Goal: Task Accomplishment & Management: Manage account settings

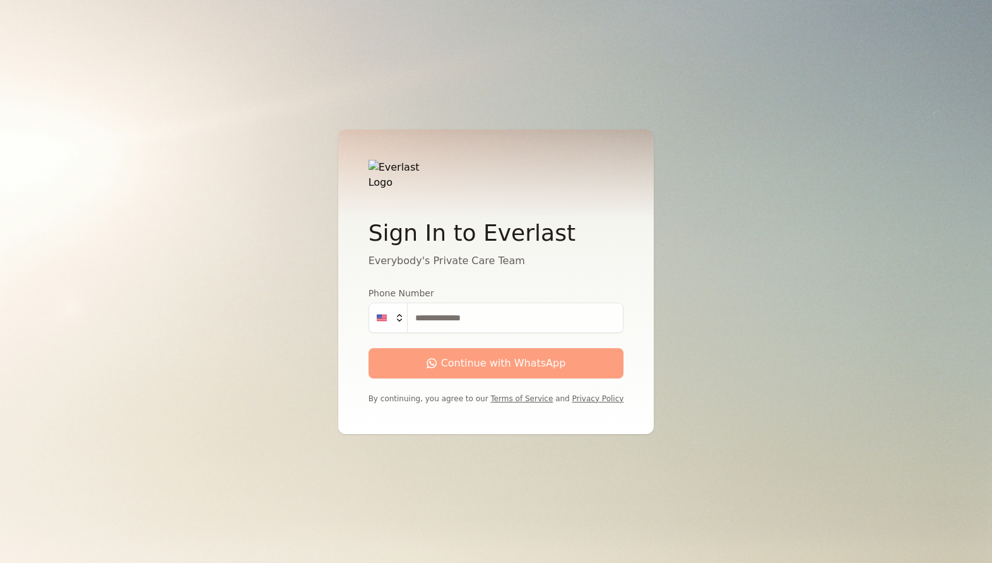
click at [484, 311] on input "Phone Number" at bounding box center [515, 317] width 217 height 30
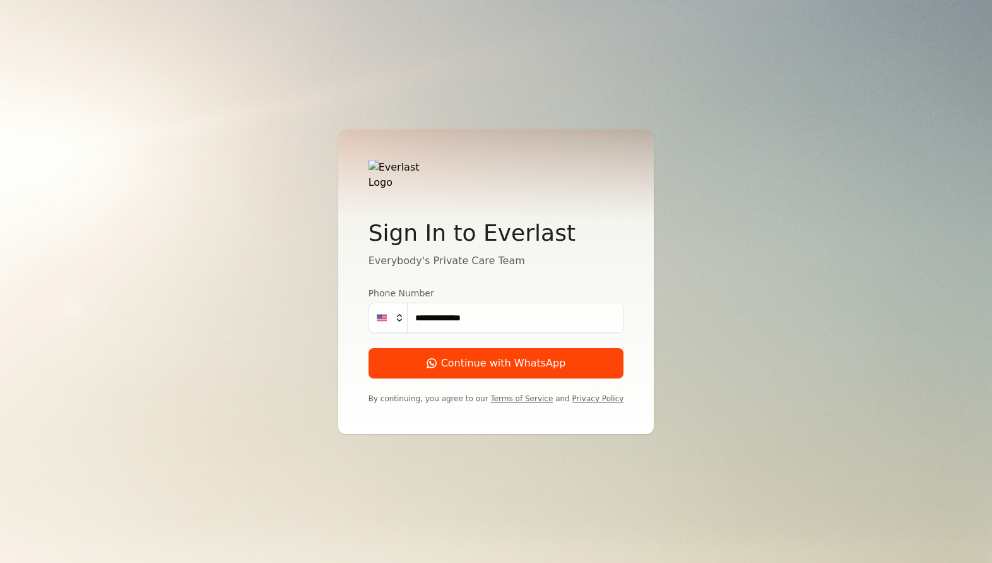
type input "**********"
click at [369, 348] on button "Continue with WhatsApp" at bounding box center [497, 363] width 256 height 30
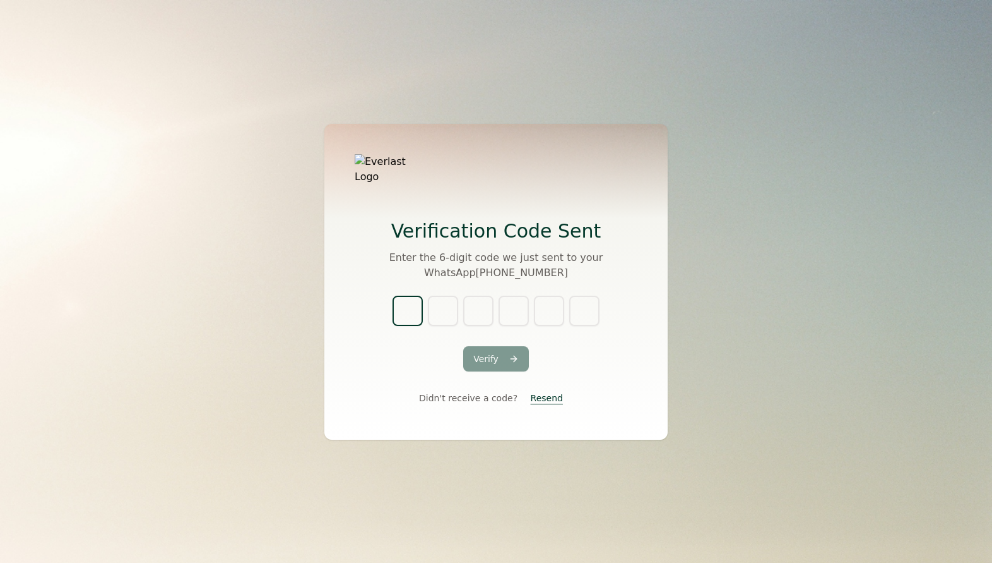
click at [411, 305] on input "text" at bounding box center [408, 310] width 30 height 30
type input "*"
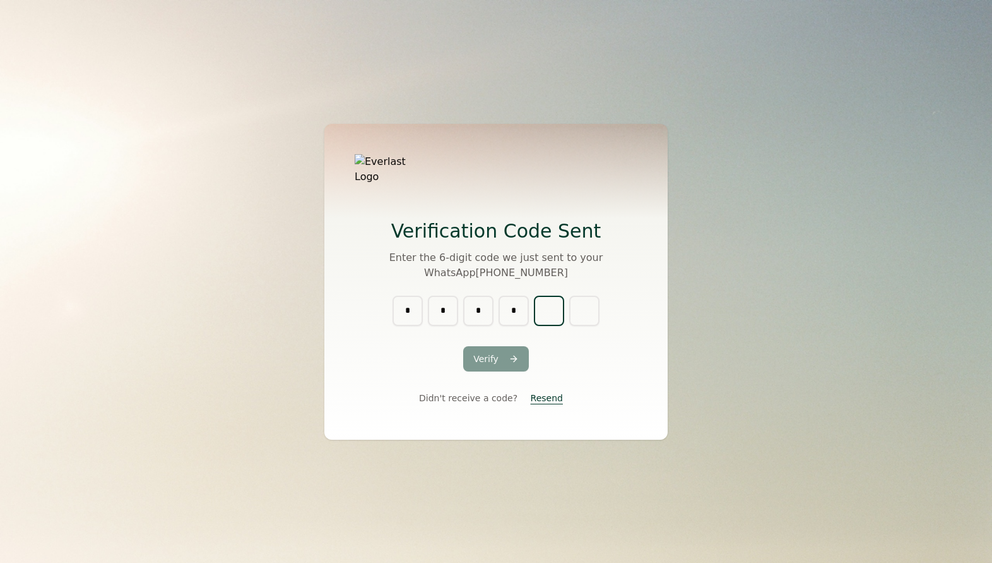
type input "*"
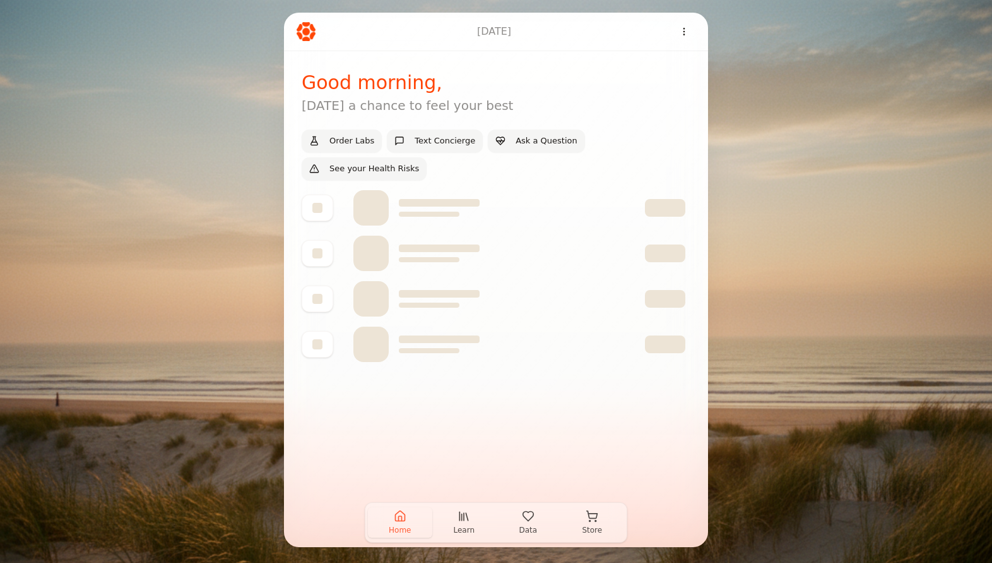
click at [532, 516] on icon "button" at bounding box center [528, 515] width 11 height 9
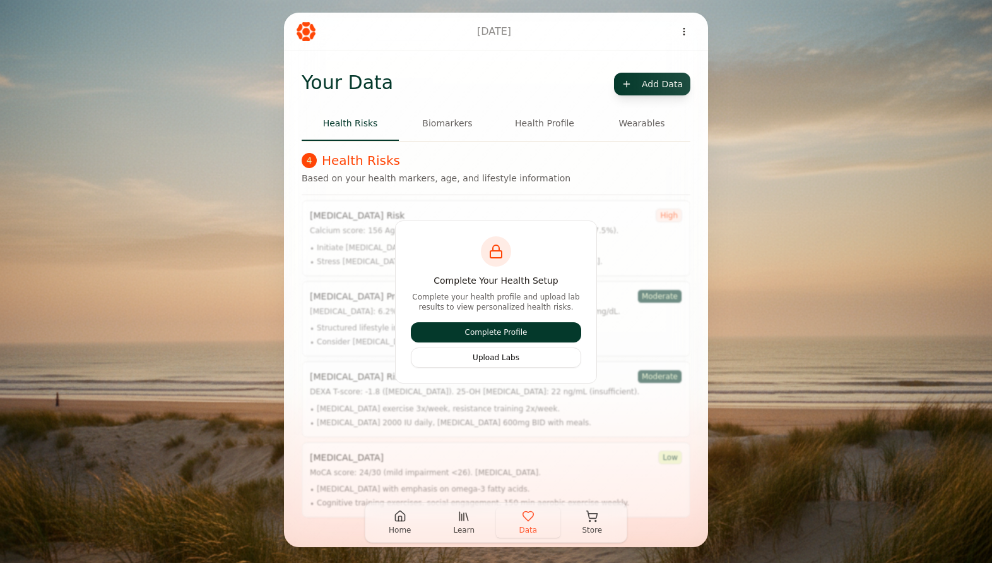
click at [499, 330] on button "Complete Profile" at bounding box center [496, 332] width 170 height 20
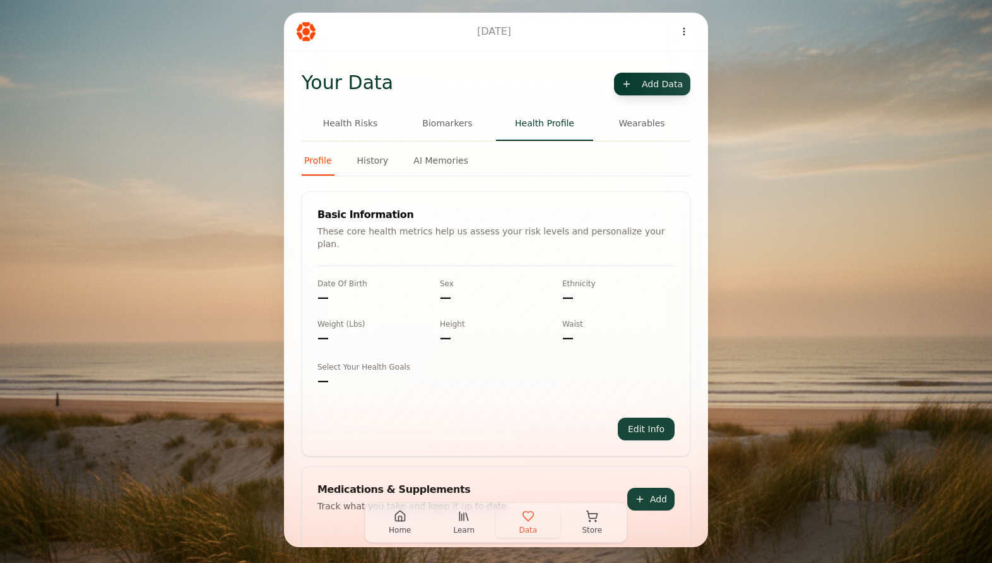
click at [648, 418] on button "Edit Info" at bounding box center [646, 428] width 57 height 23
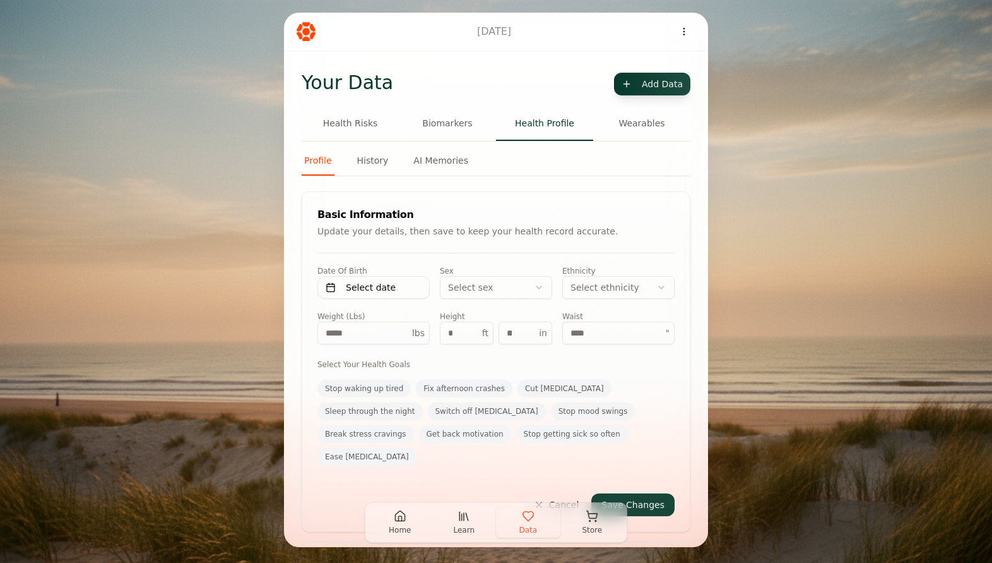
click at [397, 285] on button "Select date" at bounding box center [374, 287] width 112 height 23
select select "****"
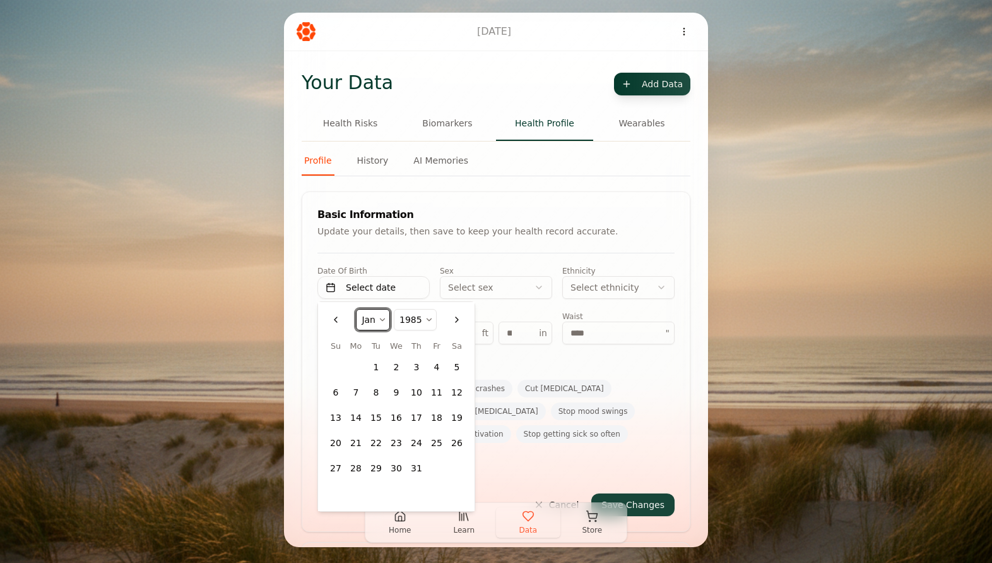
click at [384, 323] on select "*** *** *** *** *** *** *** *** *** *** *** ***" at bounding box center [373, 319] width 33 height 20
select select "*"
click at [357, 309] on select "*** *** *** *** *** *** *** *** *** *** *** ***" at bounding box center [373, 319] width 33 height 20
click at [414, 321] on select "**** **** **** **** **** **** **** **** **** **** **** **** **** **** **** ****…" at bounding box center [418, 319] width 42 height 20
select select "****"
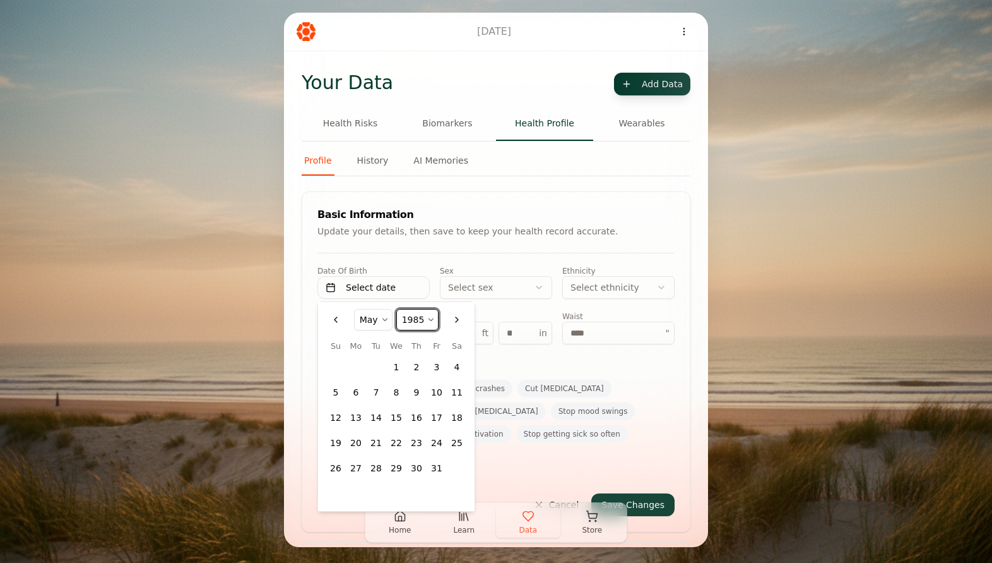
click at [397, 309] on select "**** **** **** **** **** **** **** **** **** **** **** **** **** **** **** ****…" at bounding box center [418, 319] width 42 height 20
click at [438, 468] on button "30" at bounding box center [437, 468] width 20 height 20
select select "*"
select select "****"
click at [477, 268] on div "Sex" at bounding box center [496, 271] width 112 height 10
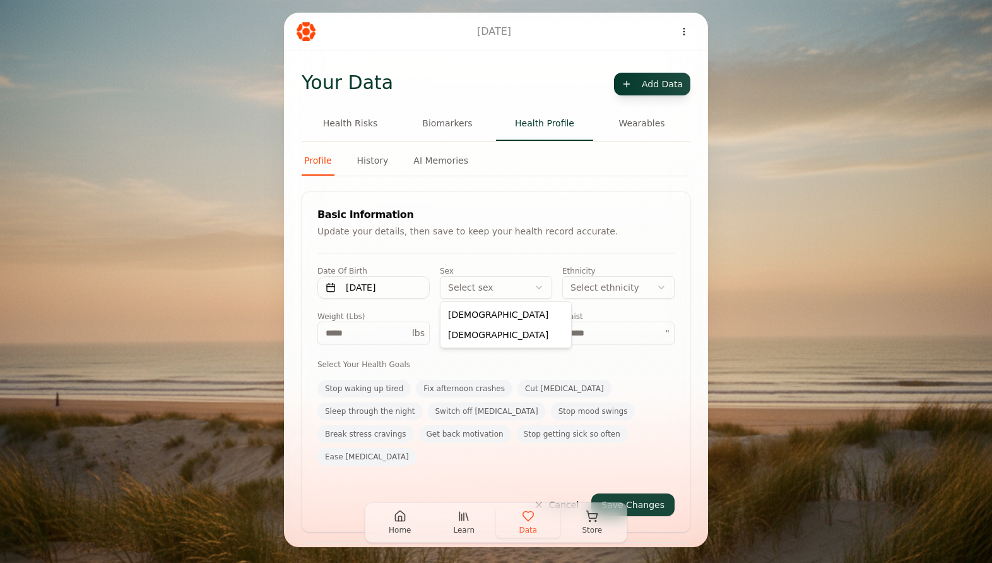
click at [479, 290] on html "Oct 3, 2025 Your Data Add Data Health Risks Biomarkers Health Profile Wearables…" at bounding box center [496, 281] width 992 height 563
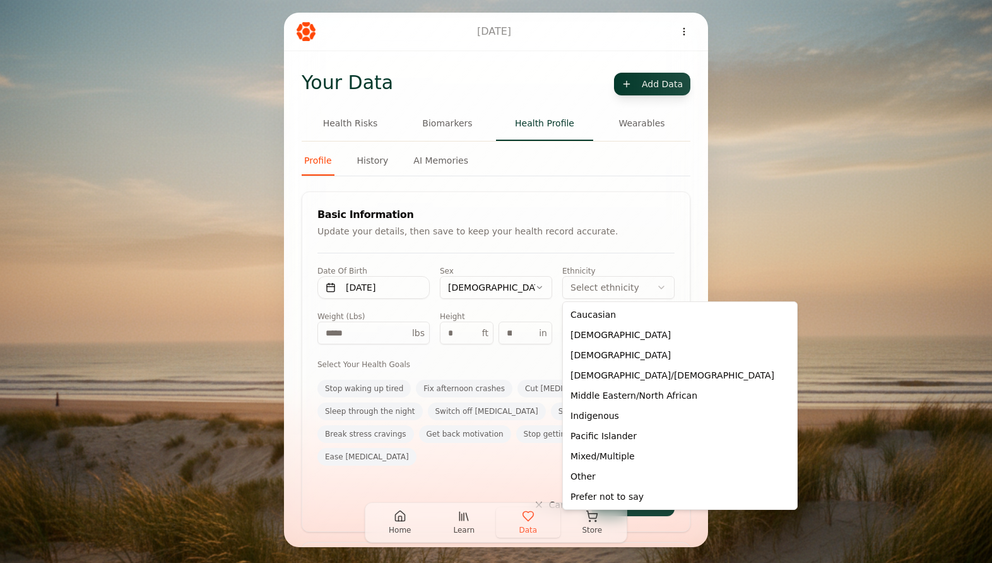
click at [585, 285] on html "Oct 3, 2025 Your Data Add Data Health Risks Biomarkers Health Profile Wearables…" at bounding box center [496, 281] width 992 height 563
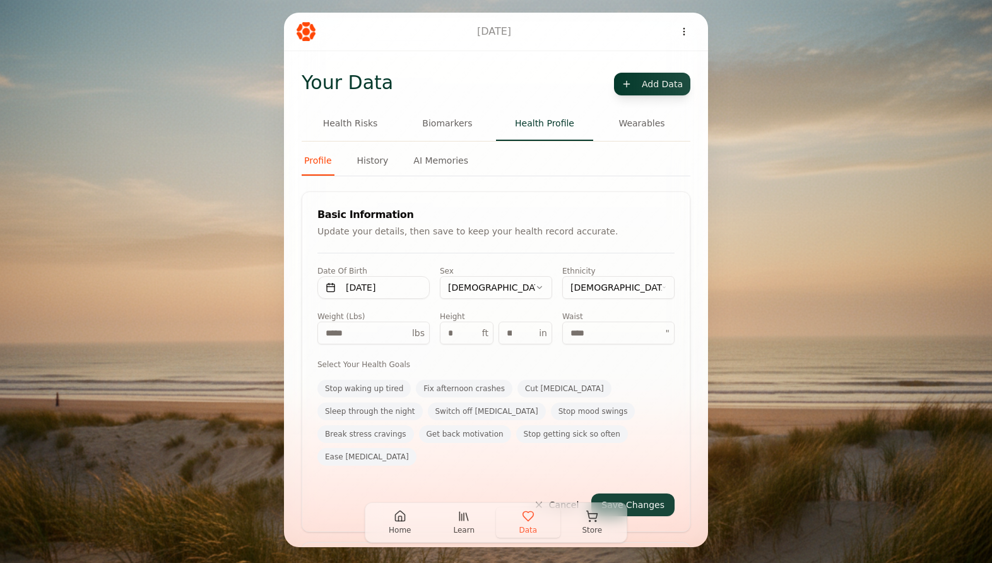
click at [364, 331] on input "number" at bounding box center [374, 332] width 112 height 23
type input "***"
click at [448, 335] on input "number" at bounding box center [467, 332] width 54 height 23
click at [458, 333] on input "*" at bounding box center [467, 332] width 54 height 23
click at [458, 330] on input "*" at bounding box center [467, 332] width 54 height 23
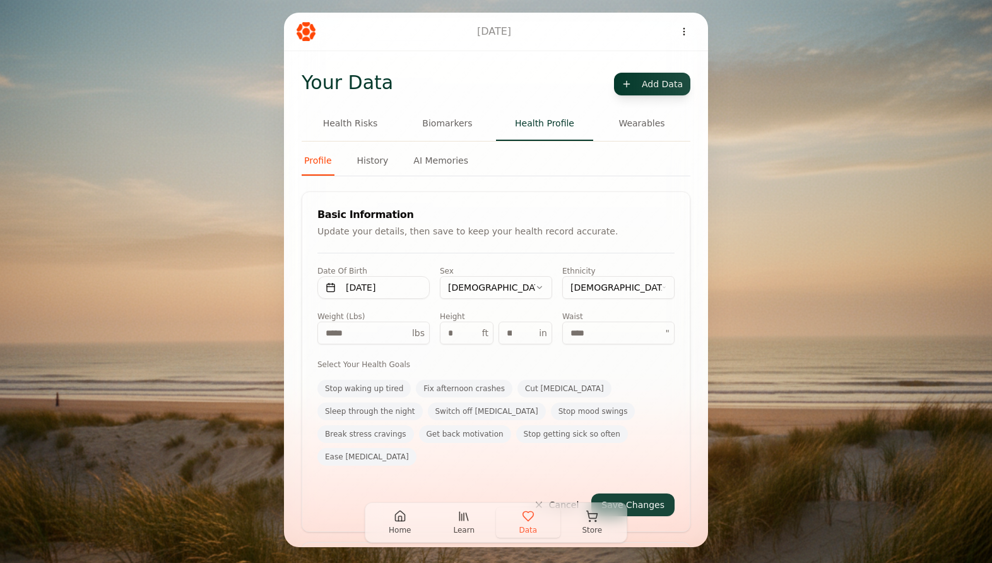
click at [458, 330] on input "*" at bounding box center [467, 332] width 54 height 23
type input "*"
click at [458, 330] on input "*" at bounding box center [467, 332] width 54 height 23
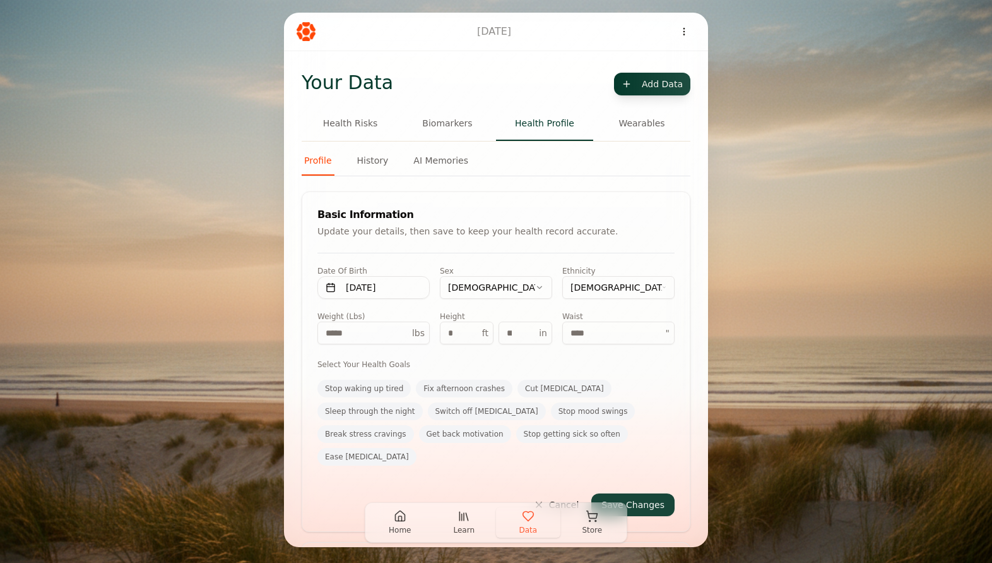
click at [518, 330] on input "***" at bounding box center [526, 332] width 54 height 23
click at [514, 330] on input "***" at bounding box center [526, 332] width 54 height 23
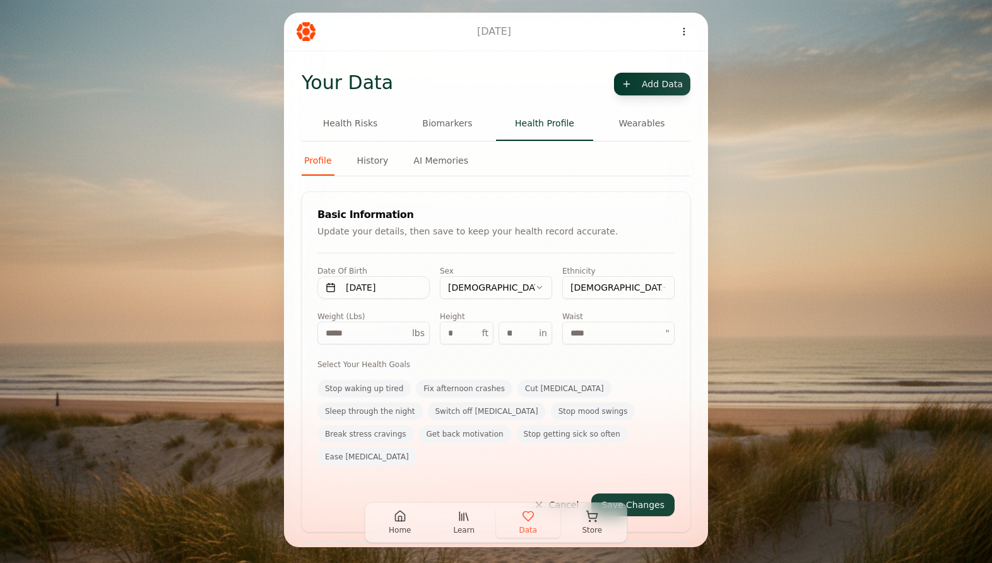
click at [514, 330] on input "***" at bounding box center [526, 332] width 54 height 23
click at [510, 331] on input "***" at bounding box center [526, 332] width 54 height 23
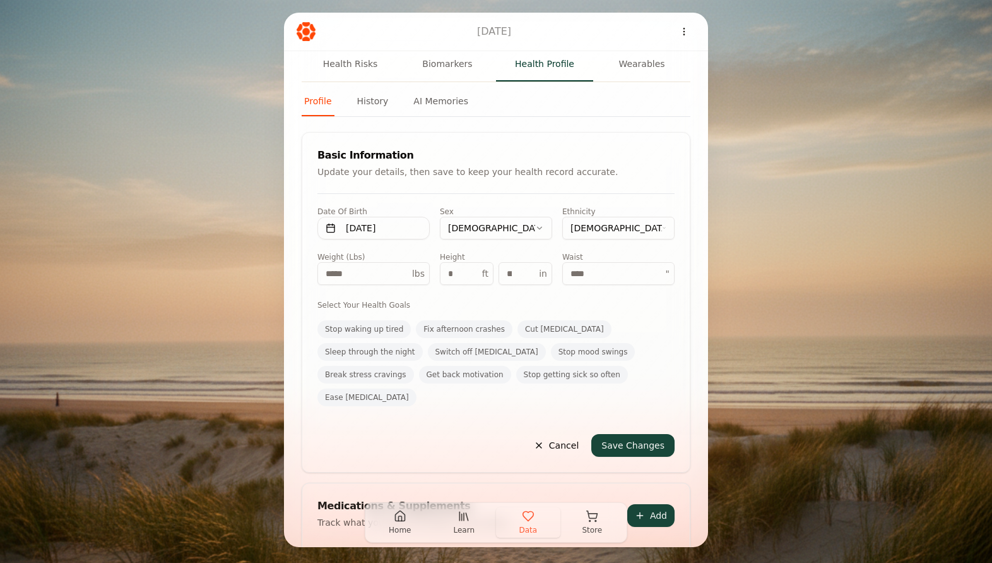
scroll to position [70, 0]
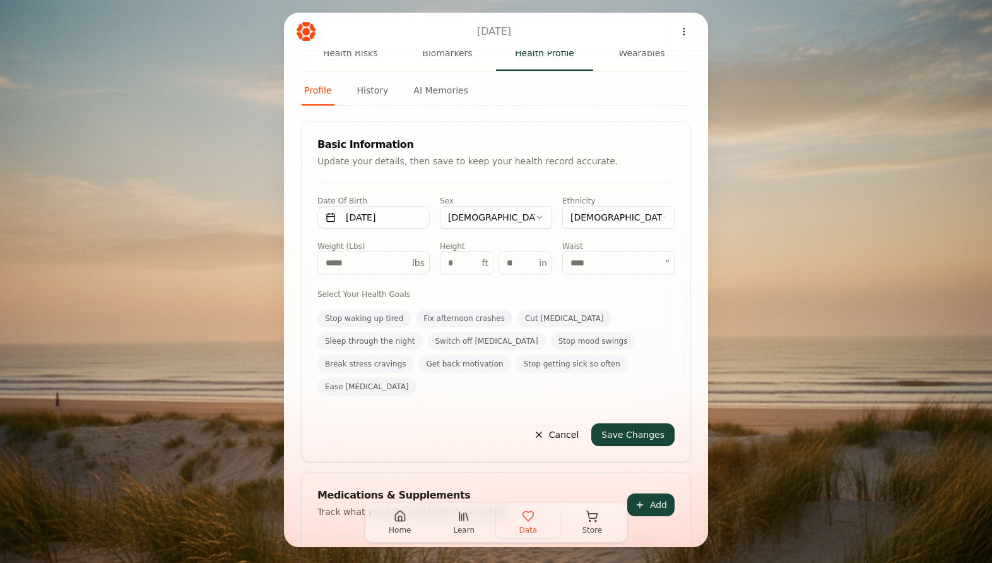
type input "****"
click at [365, 319] on button "Stop waking up tired" at bounding box center [364, 318] width 93 height 18
click at [466, 340] on button "Switch off [MEDICAL_DATA]" at bounding box center [487, 341] width 118 height 18
click at [378, 366] on button "Break stress cravings" at bounding box center [366, 364] width 97 height 18
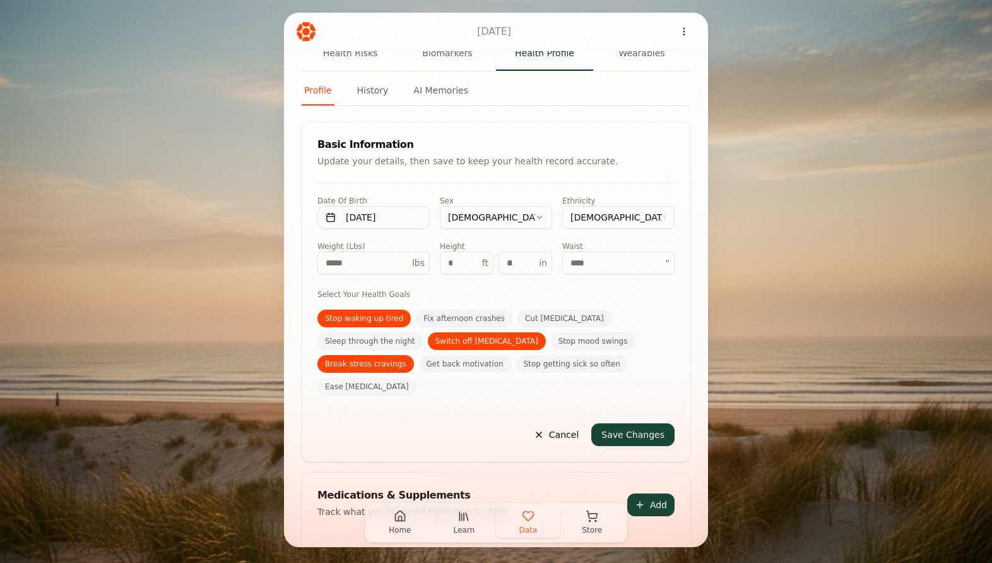
click at [645, 438] on button "Save Changes" at bounding box center [633, 434] width 83 height 23
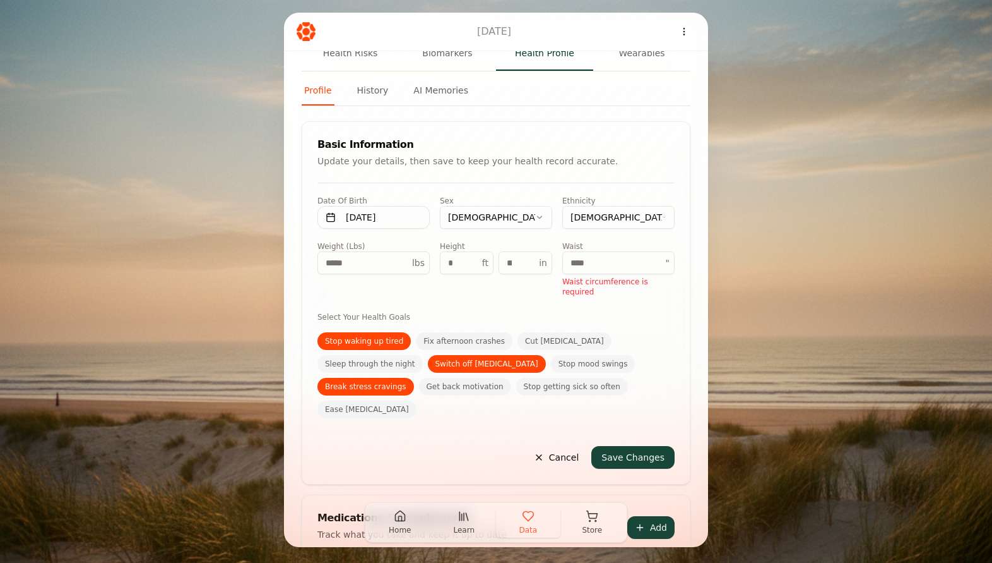
click at [586, 260] on input "number" at bounding box center [619, 262] width 112 height 23
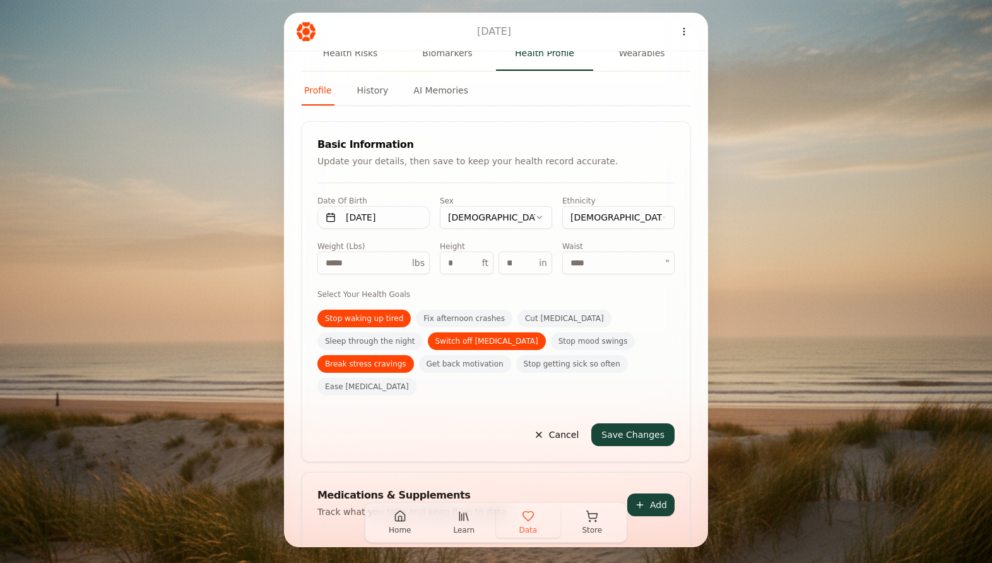
type input "**"
click at [640, 441] on button "Save Changes" at bounding box center [633, 434] width 83 height 23
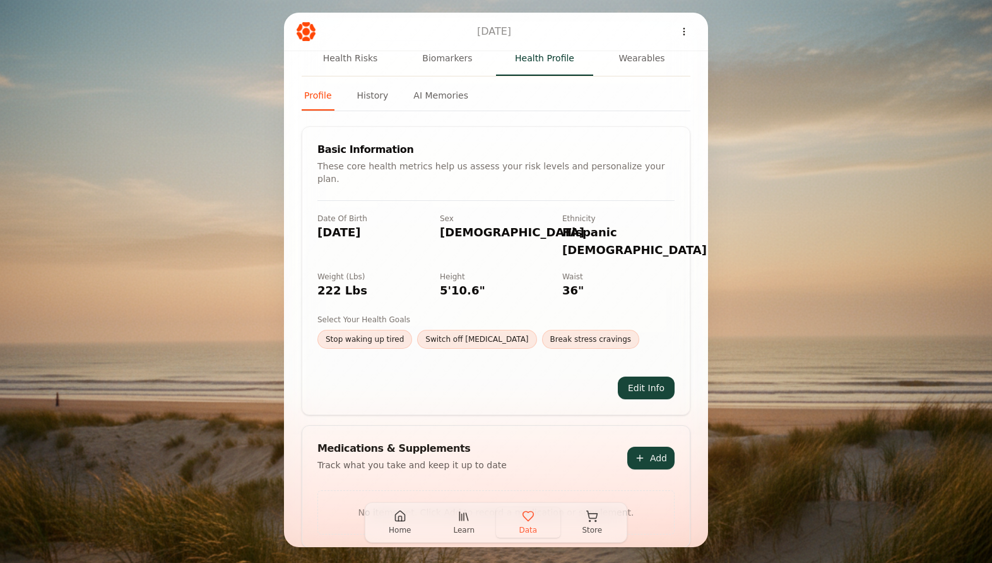
scroll to position [0, 0]
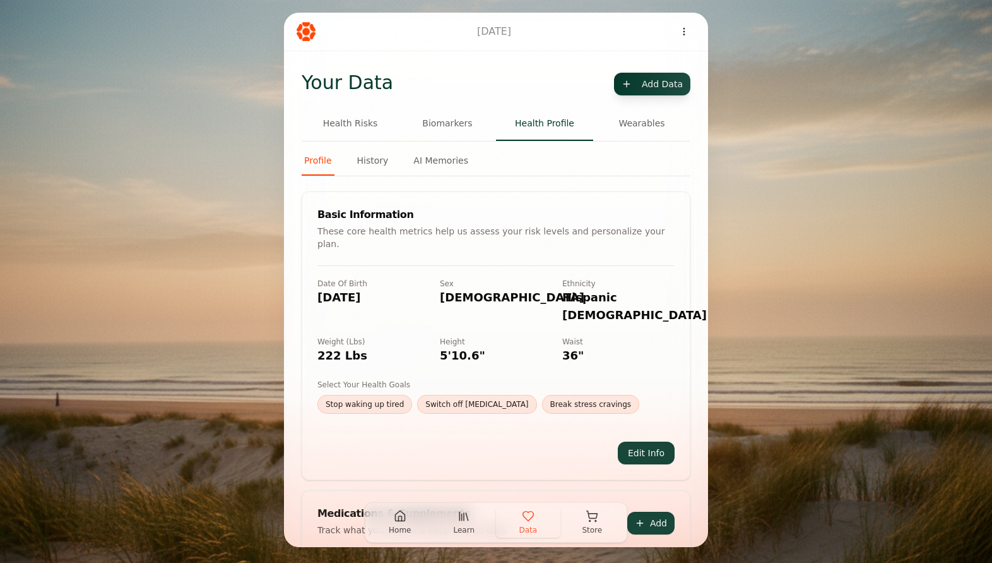
click at [633, 85] on html "Oct 3, 2025 Your Data Add Data Health Risks Biomarkers Health Profile Wearables…" at bounding box center [496, 281] width 992 height 563
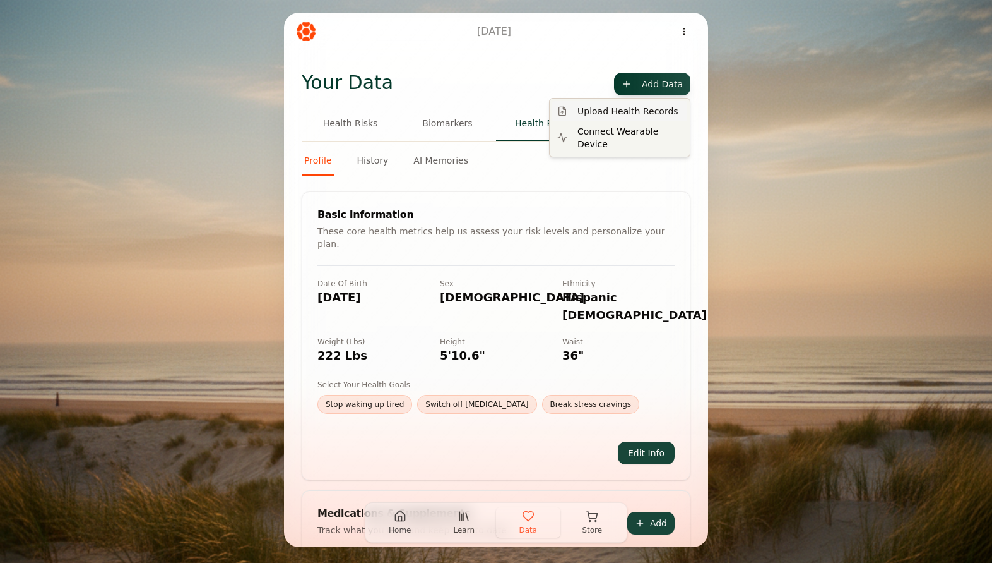
click at [617, 111] on div "Upload Health Records" at bounding box center [619, 111] width 135 height 20
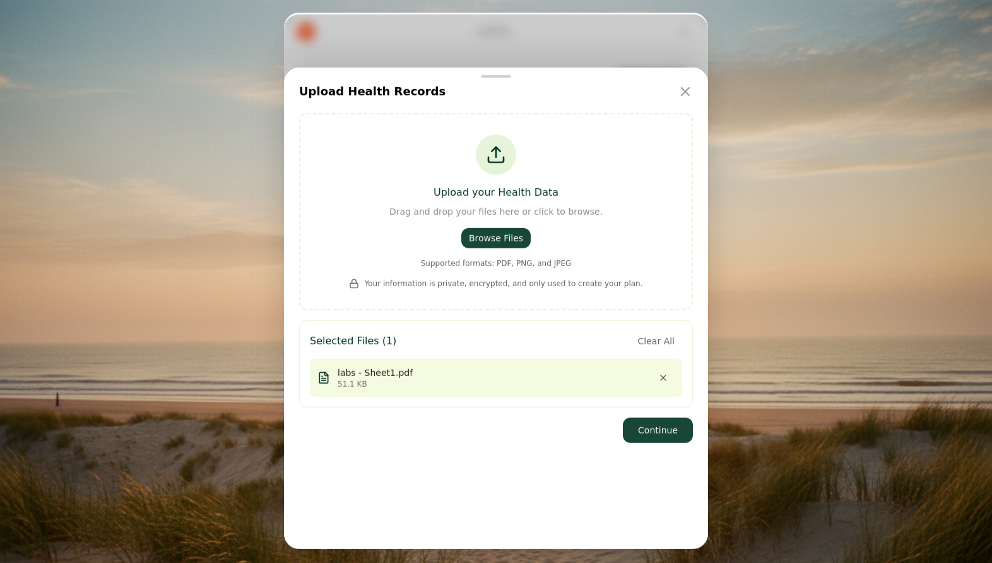
click at [665, 428] on button "Continue" at bounding box center [658, 429] width 70 height 25
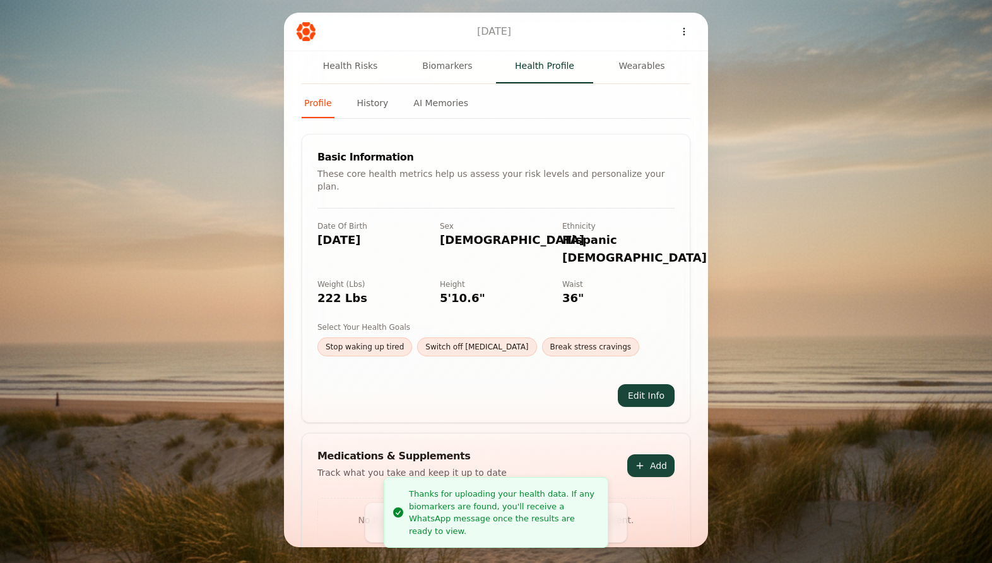
scroll to position [65, 0]
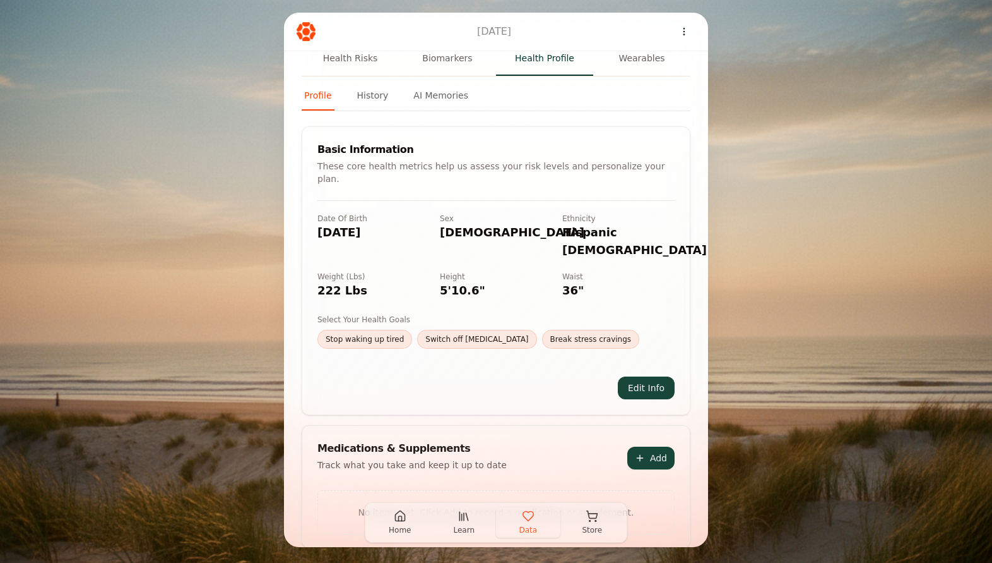
click at [402, 524] on button "Home" at bounding box center [400, 522] width 64 height 30
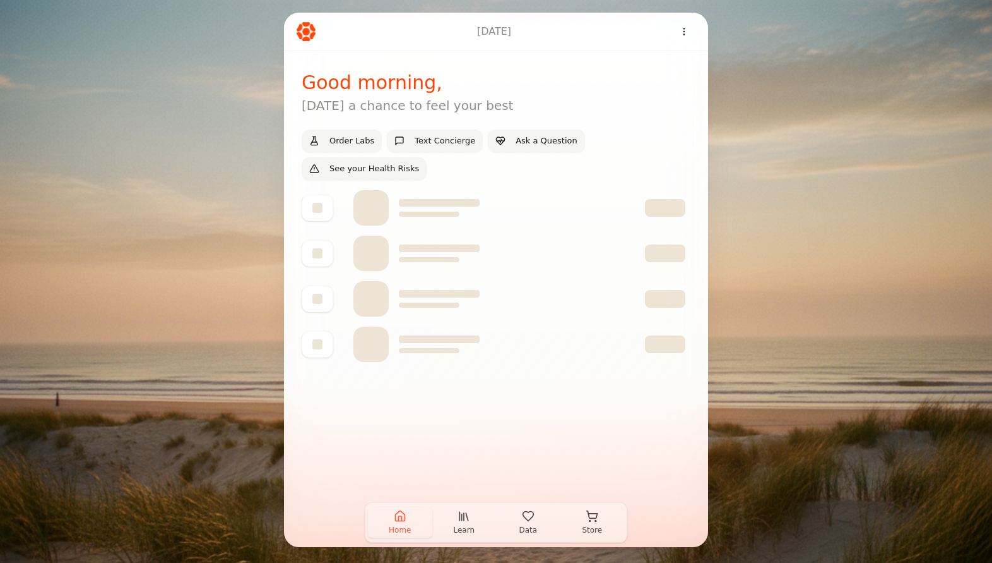
click at [518, 521] on button "Data" at bounding box center [528, 522] width 64 height 30
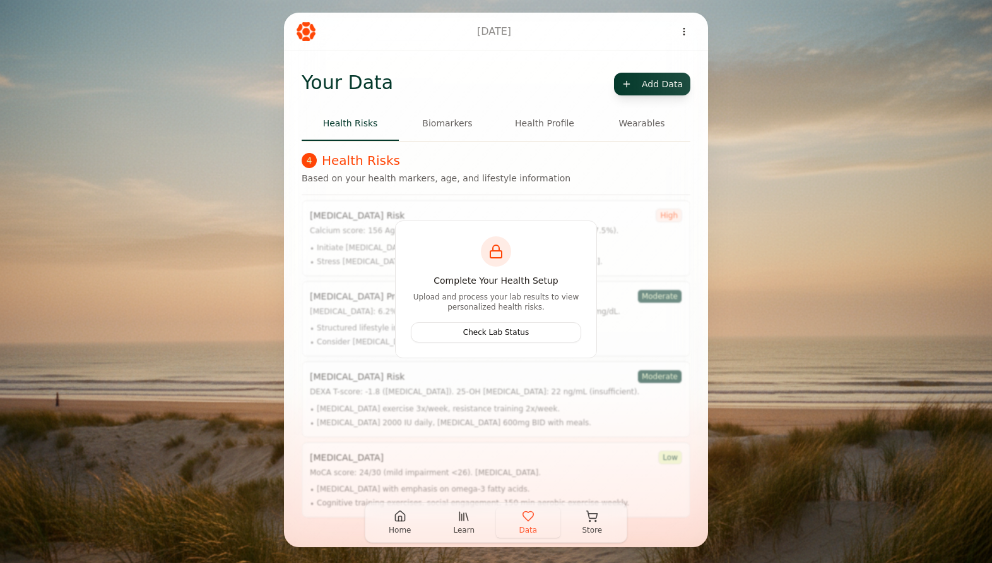
click at [549, 126] on button "Health Profile" at bounding box center [544, 124] width 97 height 34
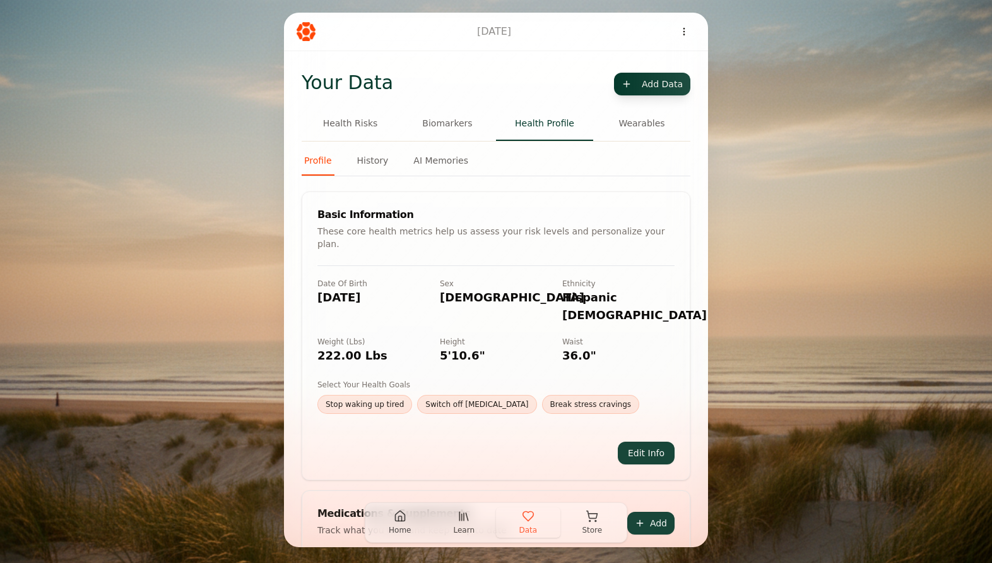
click at [656, 441] on button "Edit Info" at bounding box center [646, 452] width 57 height 23
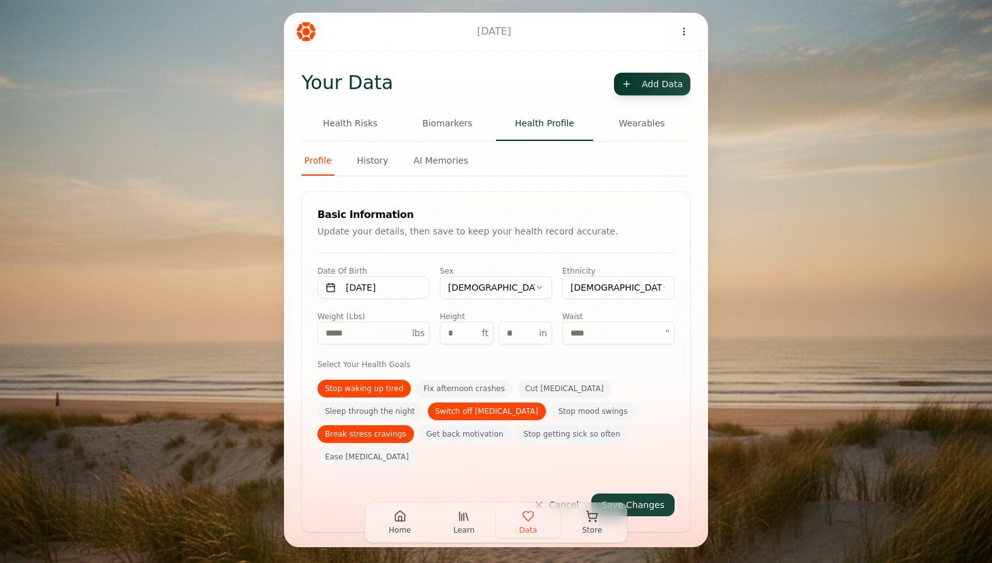
click at [537, 292] on html "Oct 3, 2025 Your Data Add Data Health Risks Biomarkers Health Profile Wearables…" at bounding box center [496, 281] width 992 height 563
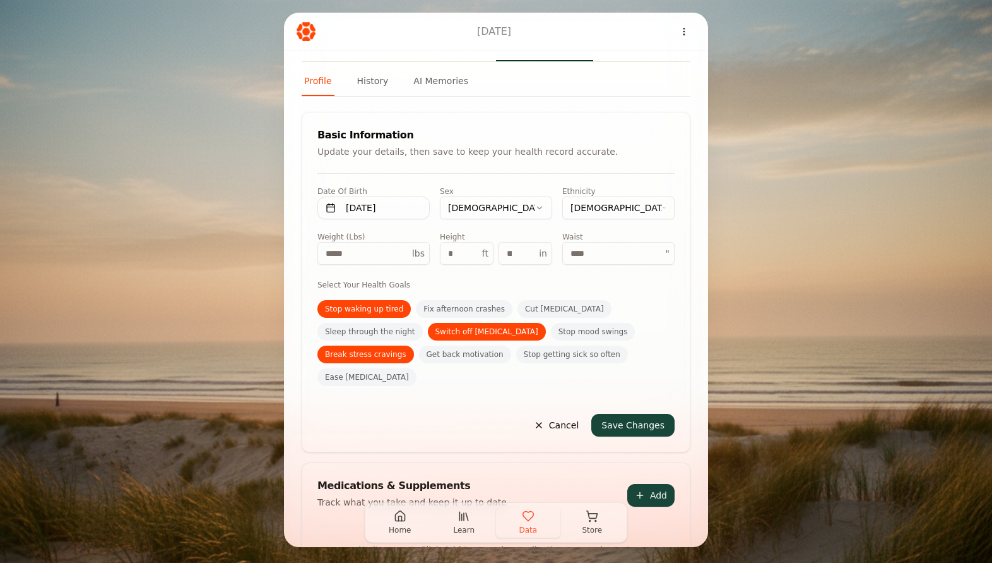
click at [647, 426] on button "Save Changes" at bounding box center [633, 425] width 83 height 23
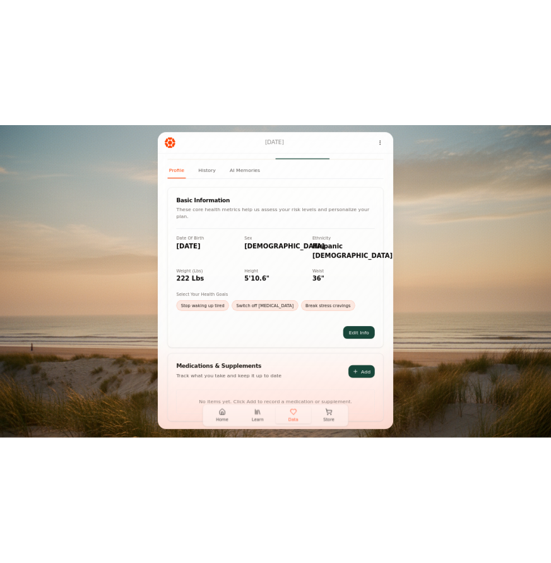
scroll to position [65, 0]
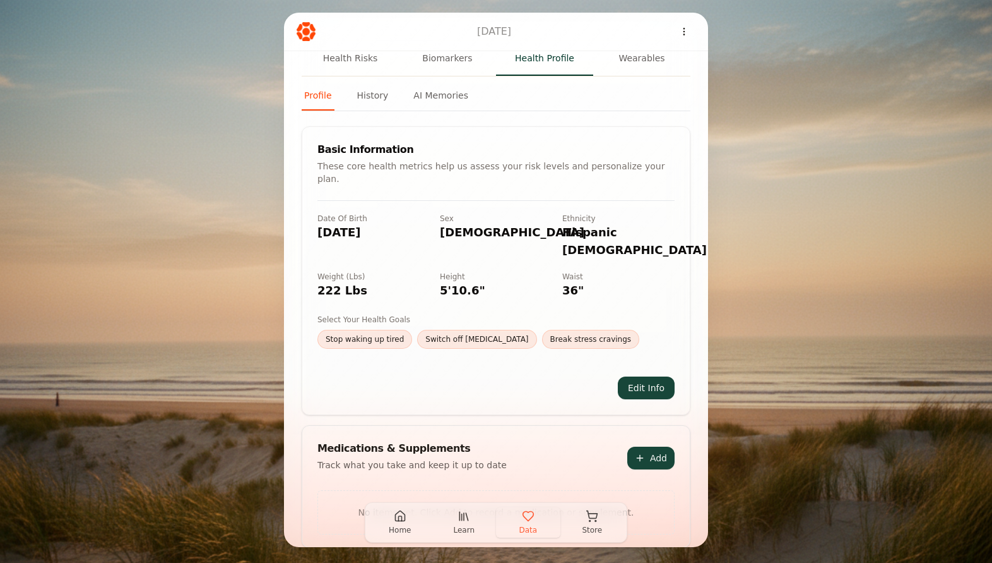
click at [362, 59] on button "Health Risks" at bounding box center [350, 59] width 97 height 34
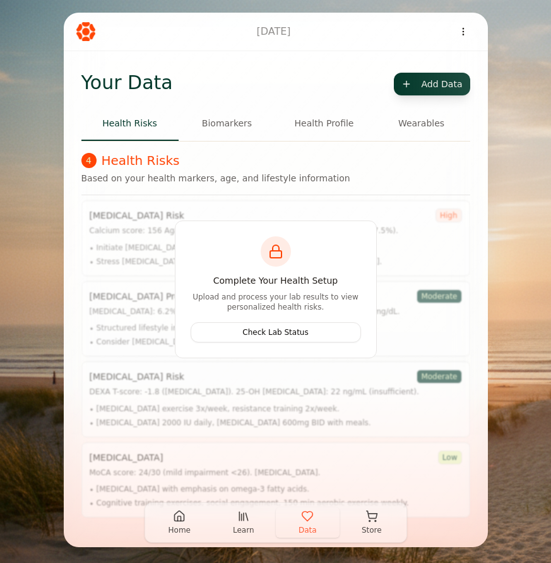
click at [237, 126] on button "Biomarkers" at bounding box center [227, 124] width 97 height 34
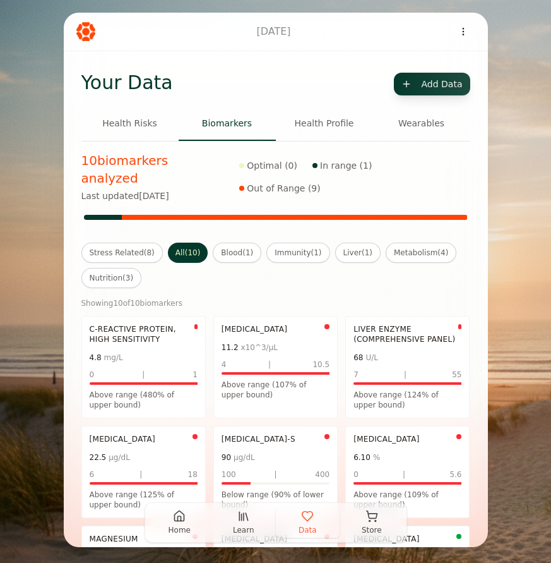
click at [326, 123] on button "Health Profile" at bounding box center [324, 124] width 97 height 34
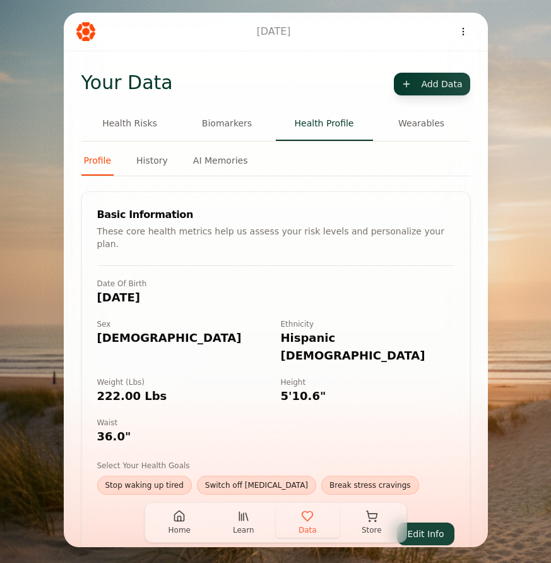
click at [240, 126] on button "Biomarkers" at bounding box center [227, 124] width 97 height 34
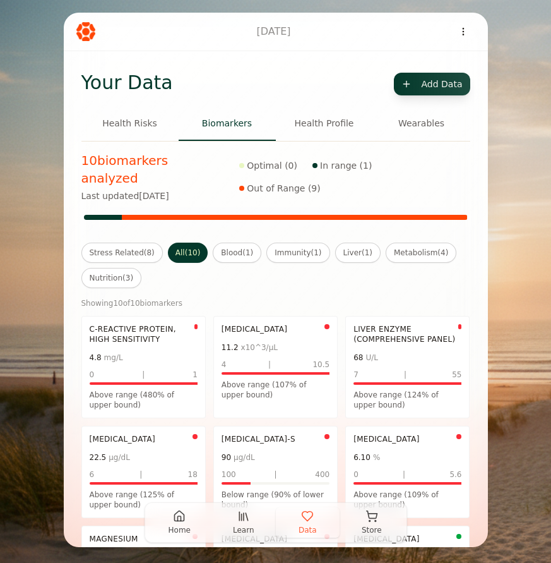
click at [148, 242] on button "Stress Related ( 8 )" at bounding box center [121, 252] width 81 height 20
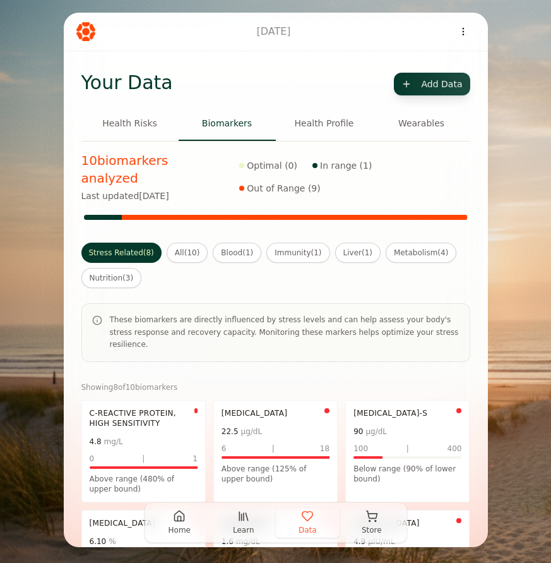
click at [315, 124] on button "Health Profile" at bounding box center [324, 124] width 97 height 34
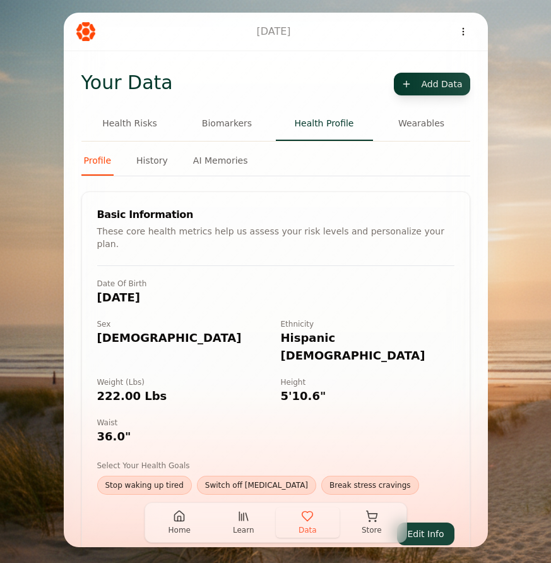
click at [417, 124] on button "Wearables" at bounding box center [421, 124] width 97 height 34
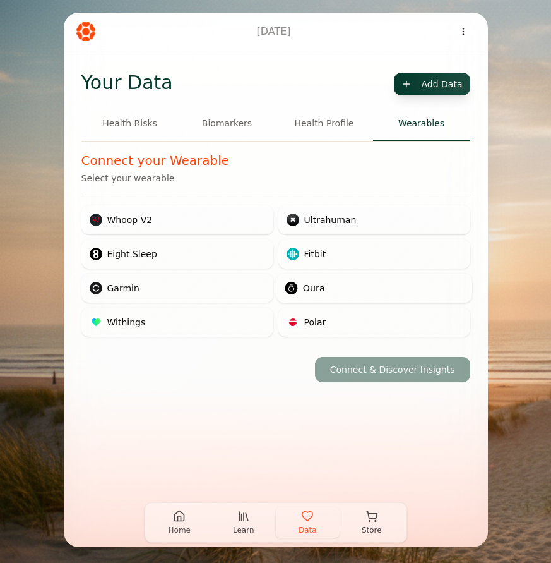
click at [330, 286] on div "Oura" at bounding box center [374, 288] width 194 height 28
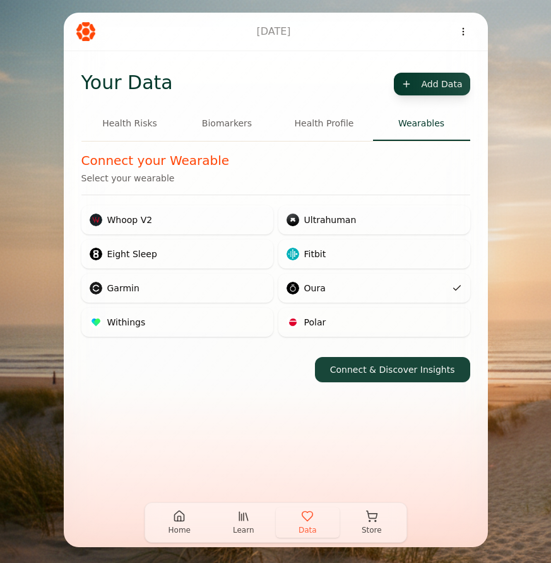
click at [412, 372] on button "Connect & Discover Insights" at bounding box center [392, 369] width 155 height 25
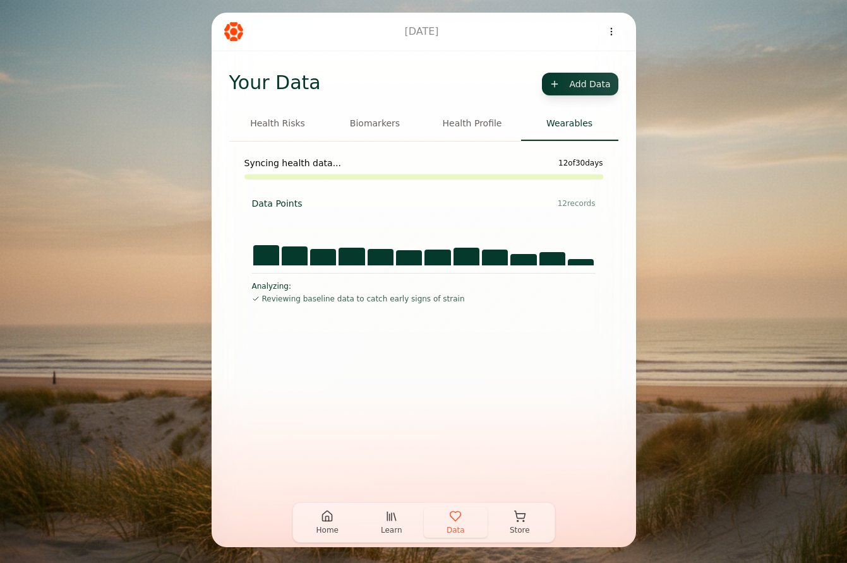
click at [377, 125] on button "Biomarkers" at bounding box center [374, 124] width 97 height 34
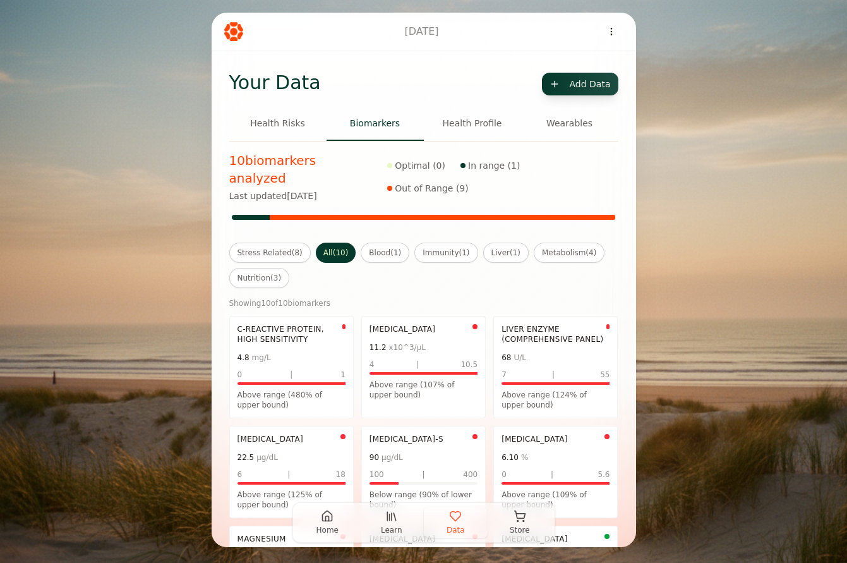
click at [462, 122] on button "Health Profile" at bounding box center [472, 124] width 97 height 34
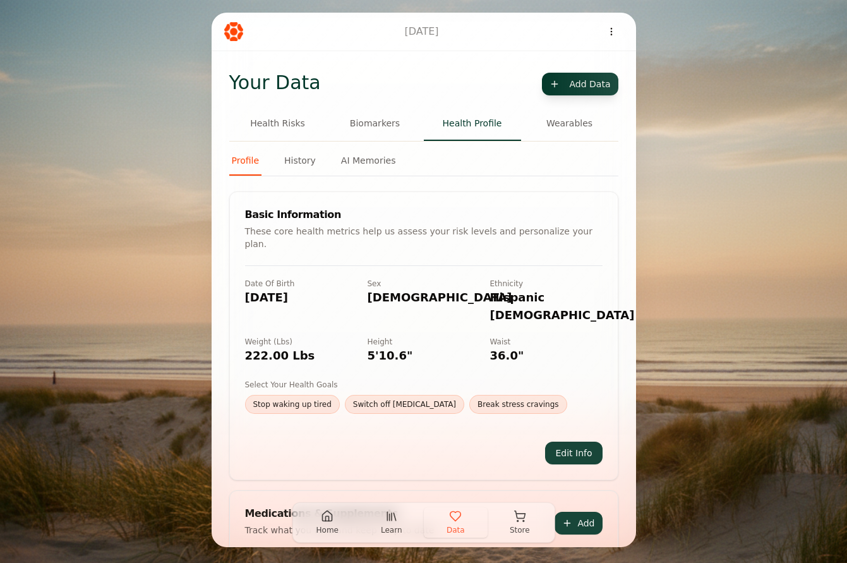
click at [283, 126] on button "Health Risks" at bounding box center [277, 124] width 97 height 34
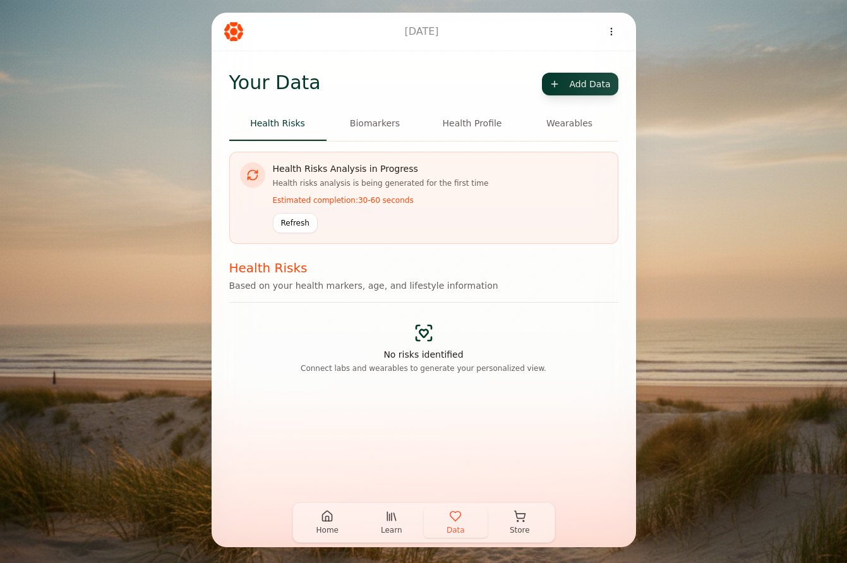
click at [328, 521] on icon "button" at bounding box center [327, 515] width 13 height 13
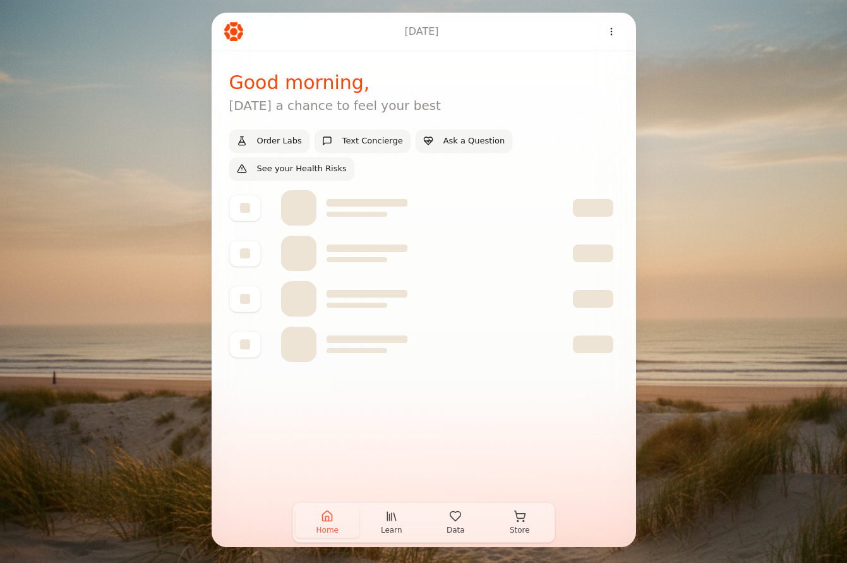
click at [454, 518] on icon "button" at bounding box center [455, 515] width 13 height 13
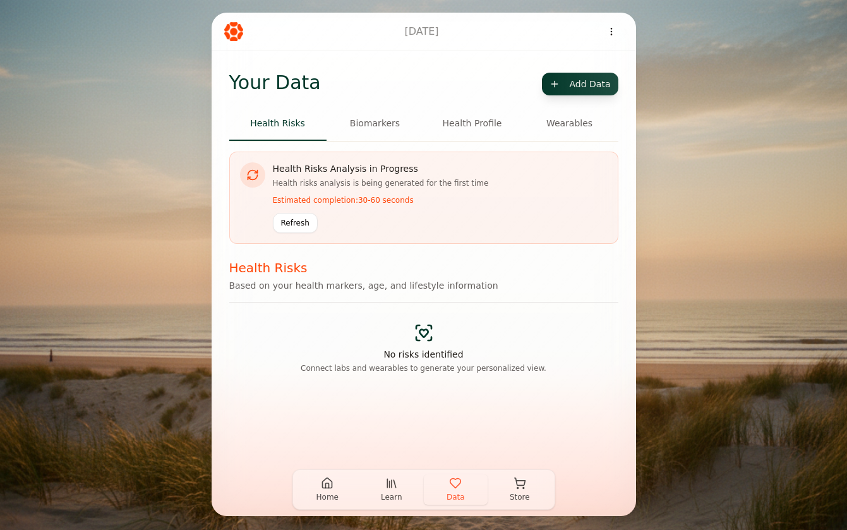
click at [381, 120] on button "Biomarkers" at bounding box center [374, 124] width 97 height 34
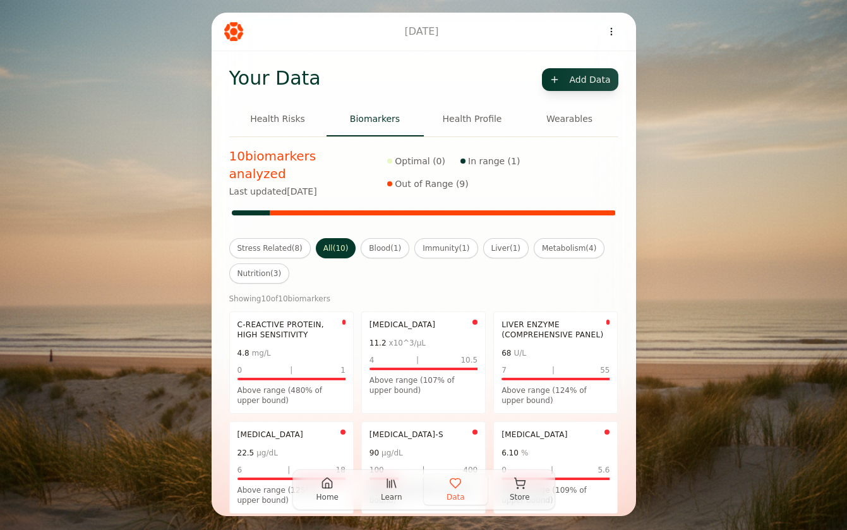
scroll to position [1, 0]
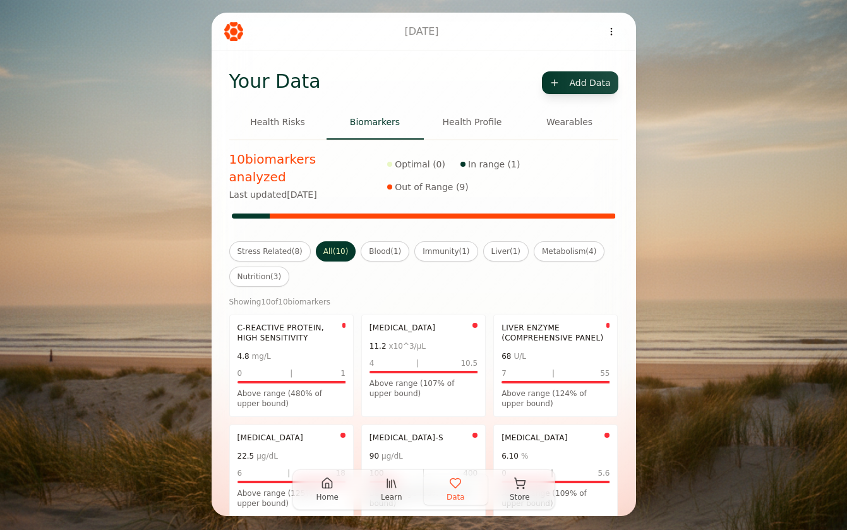
click at [291, 241] on button "Stress Related ( 8 )" at bounding box center [269, 251] width 81 height 20
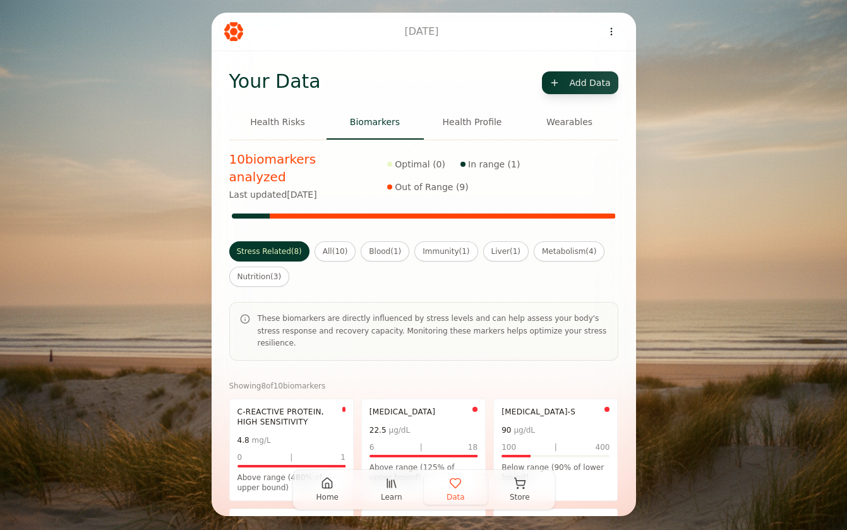
scroll to position [196, 0]
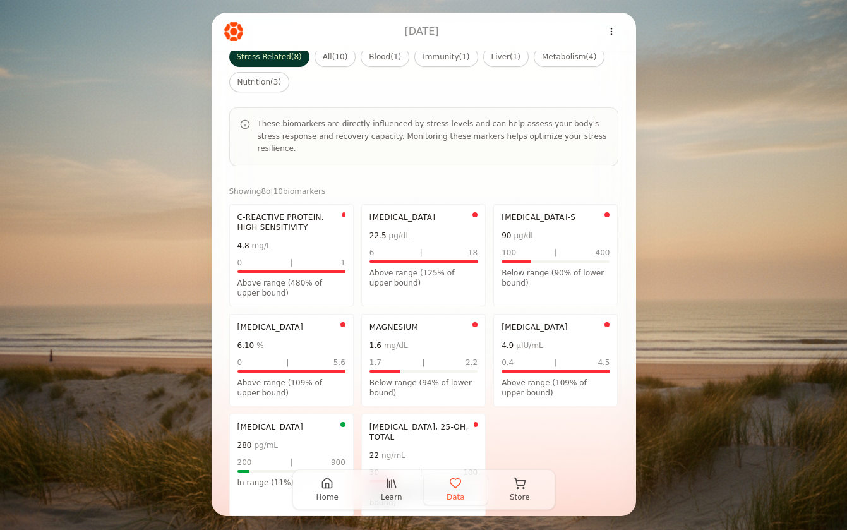
click at [414, 337] on div "1.6 mg/dL" at bounding box center [423, 344] width 108 height 15
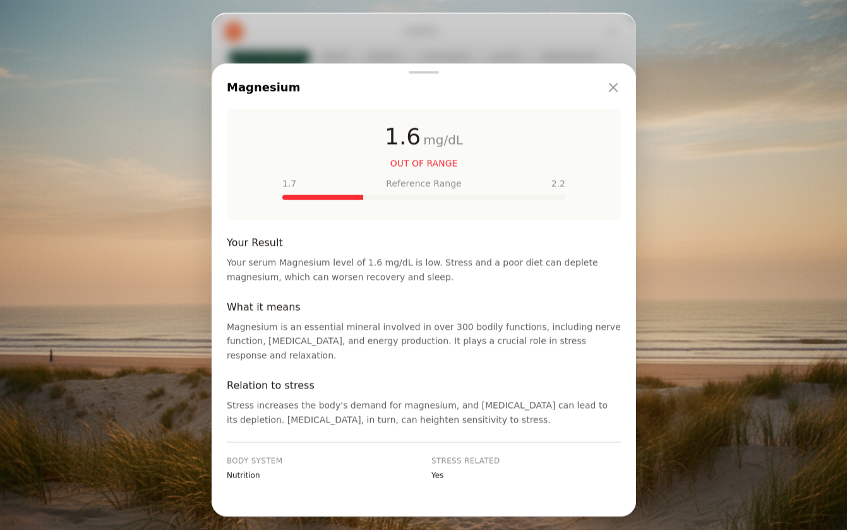
click at [623, 88] on div "Magnesium" at bounding box center [423, 94] width 424 height 30
click at [617, 87] on icon "Close" at bounding box center [612, 87] width 15 height 15
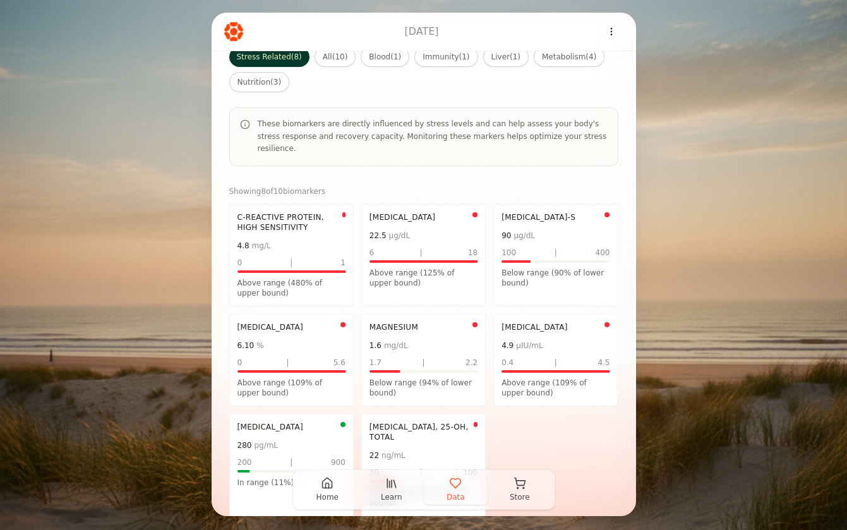
scroll to position [0, 0]
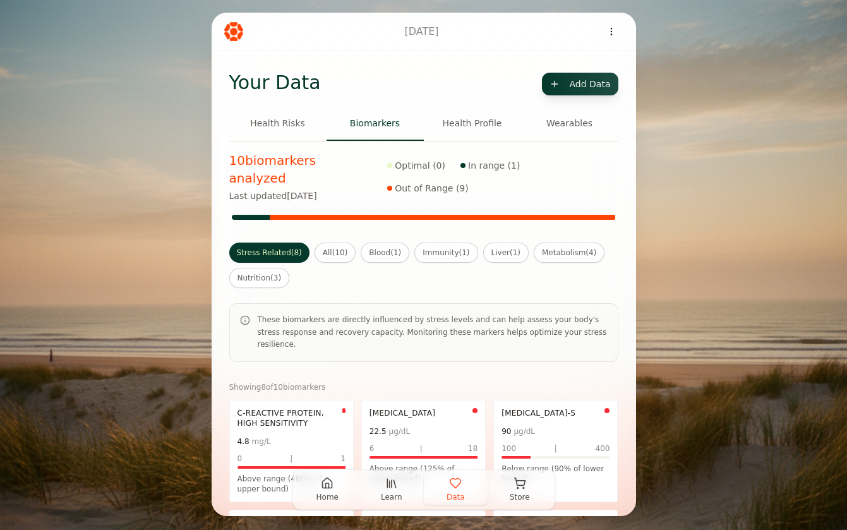
click at [477, 120] on button "Health Profile" at bounding box center [472, 124] width 97 height 34
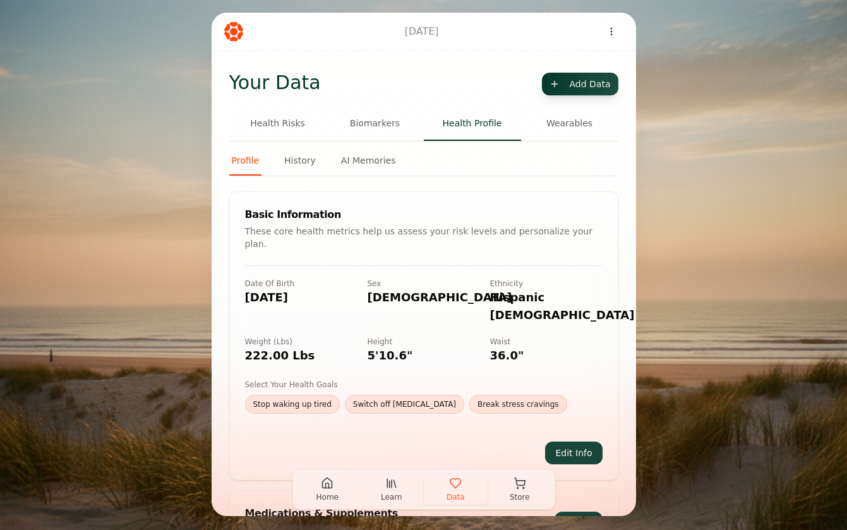
click at [564, 128] on button "Wearables" at bounding box center [569, 124] width 97 height 34
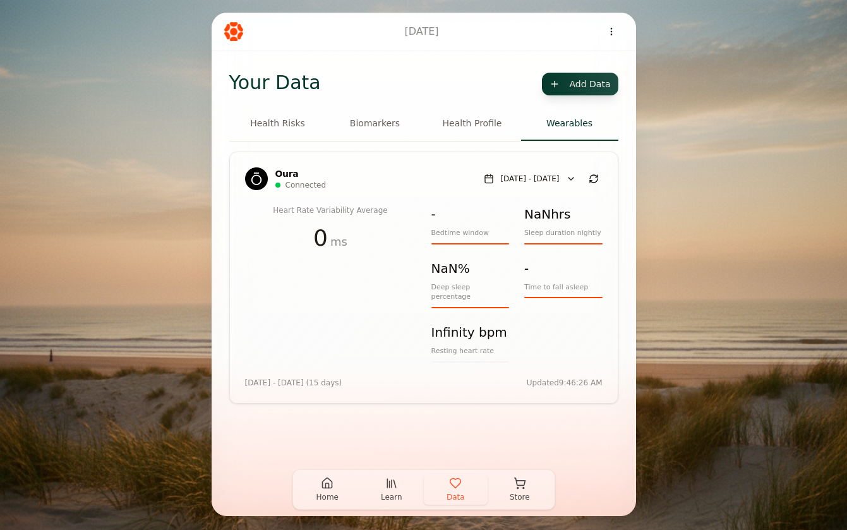
click at [479, 126] on button "Health Profile" at bounding box center [472, 124] width 97 height 34
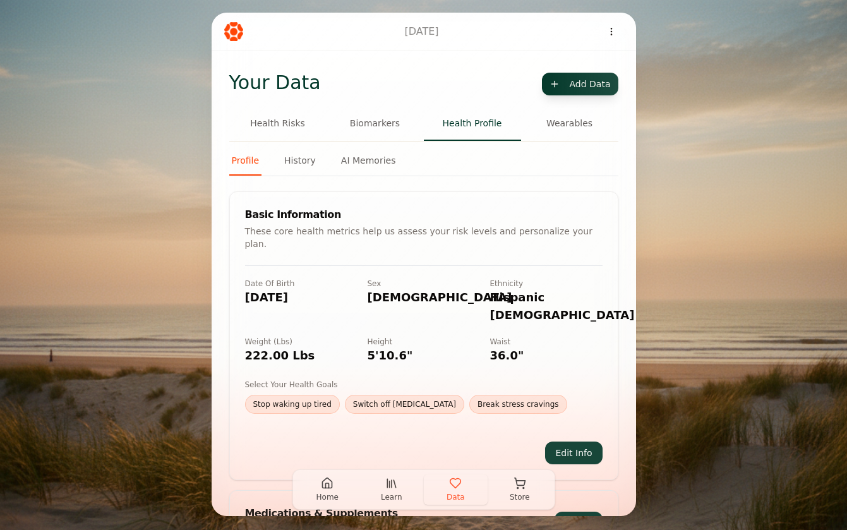
click at [554, 124] on button "Wearables" at bounding box center [569, 124] width 97 height 34
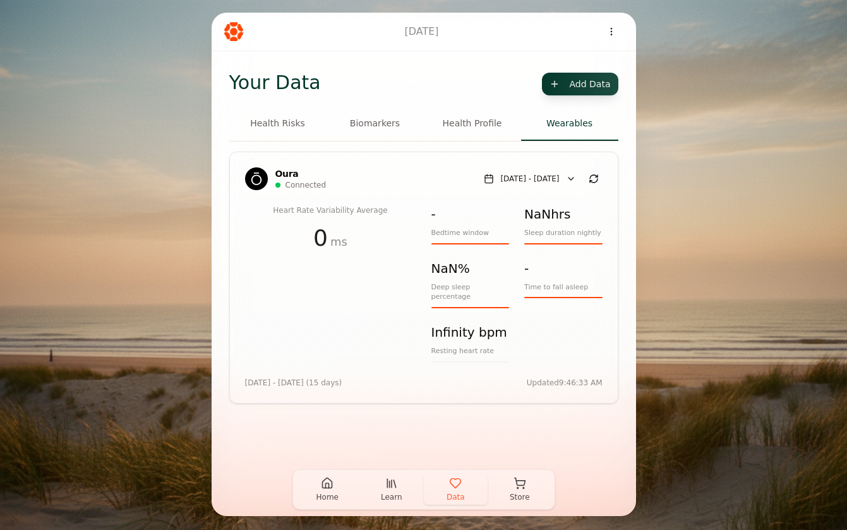
click at [542, 178] on button "[DATE] - [DATE]" at bounding box center [529, 179] width 104 height 18
select select "*"
select select "****"
select select "*"
select select "****"
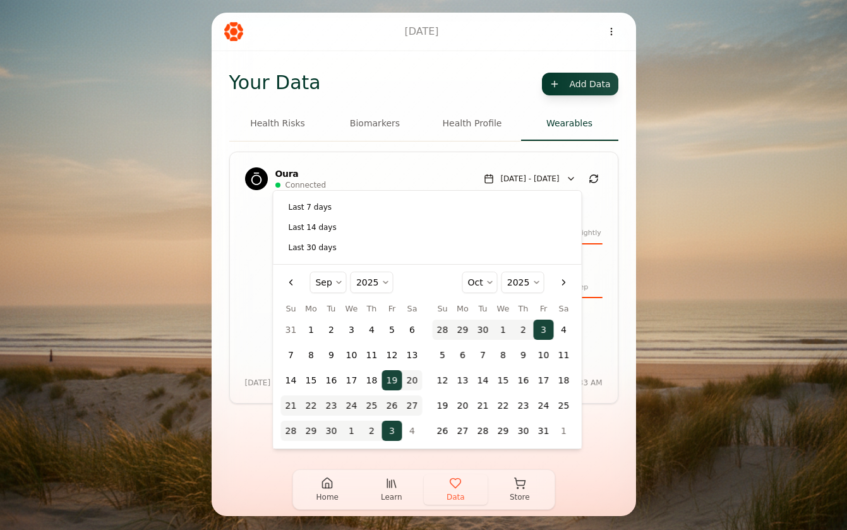
click at [314, 330] on button "1" at bounding box center [311, 329] width 20 height 20
select select "*"
select select "****"
select select "*"
select select "****"
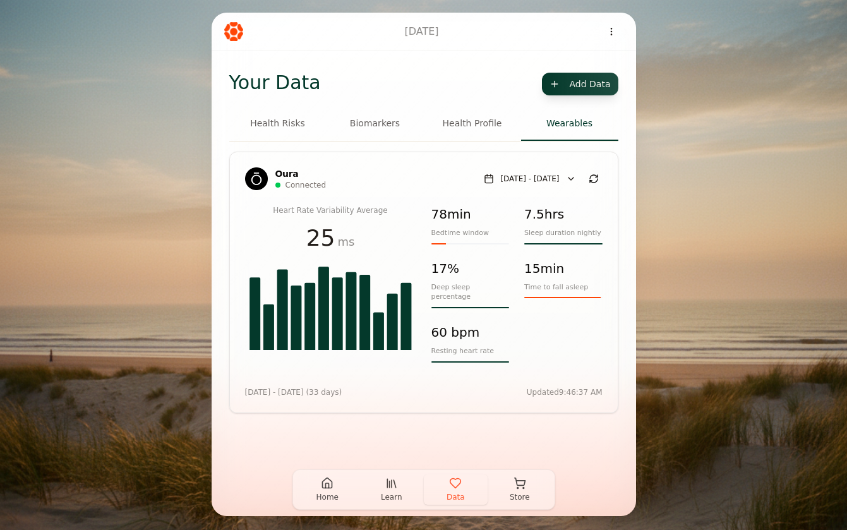
click at [298, 123] on button "Health Risks" at bounding box center [277, 124] width 97 height 34
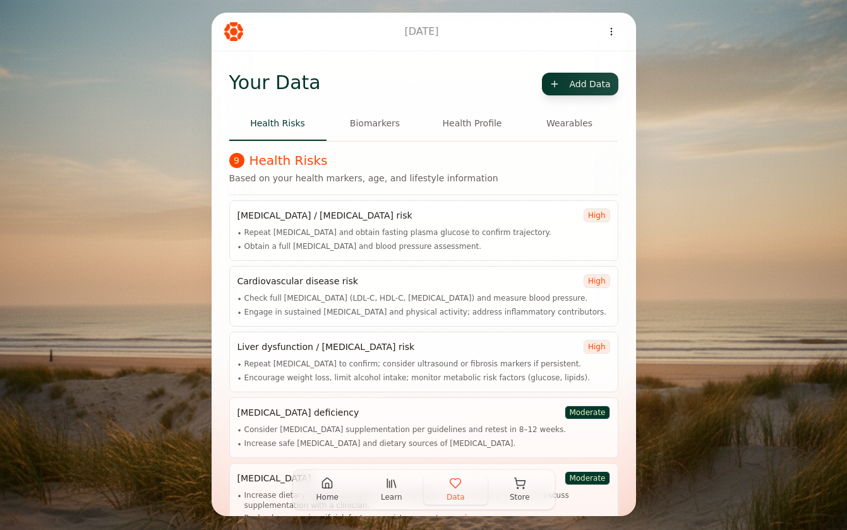
click at [323, 487] on icon "button" at bounding box center [327, 483] width 9 height 10
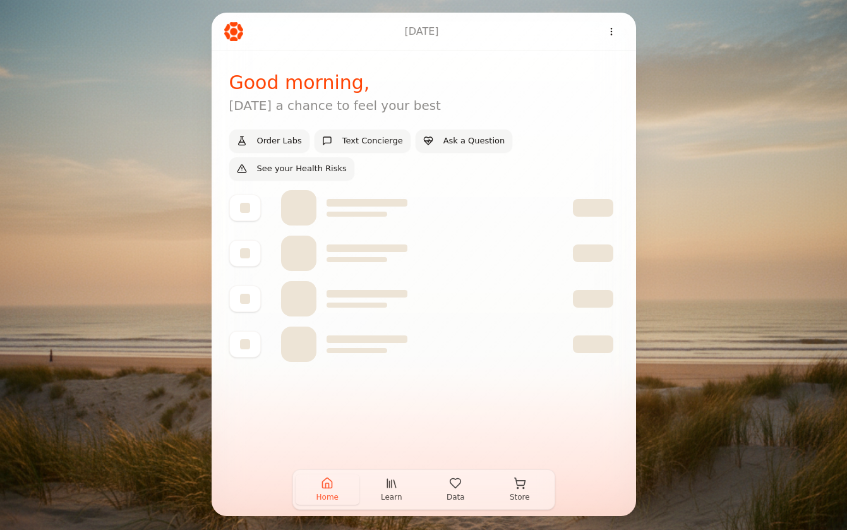
click at [449, 485] on icon "button" at bounding box center [455, 483] width 13 height 13
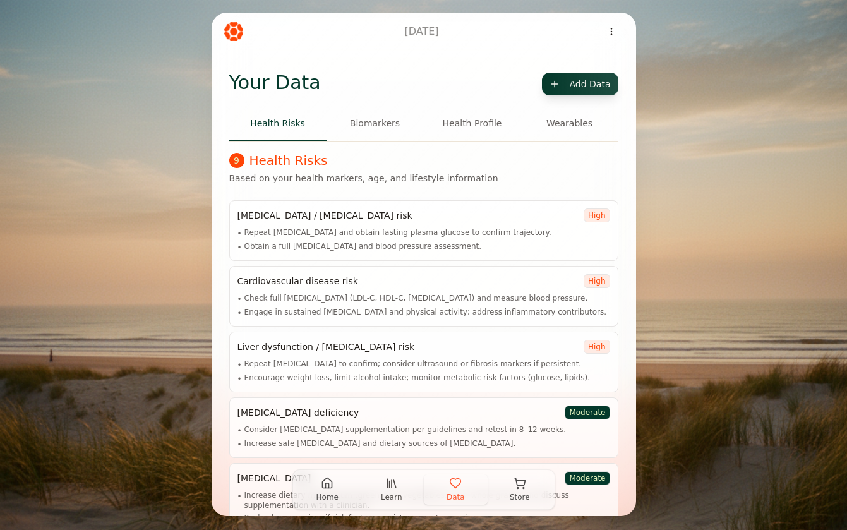
click at [471, 126] on button "Health Profile" at bounding box center [472, 124] width 97 height 34
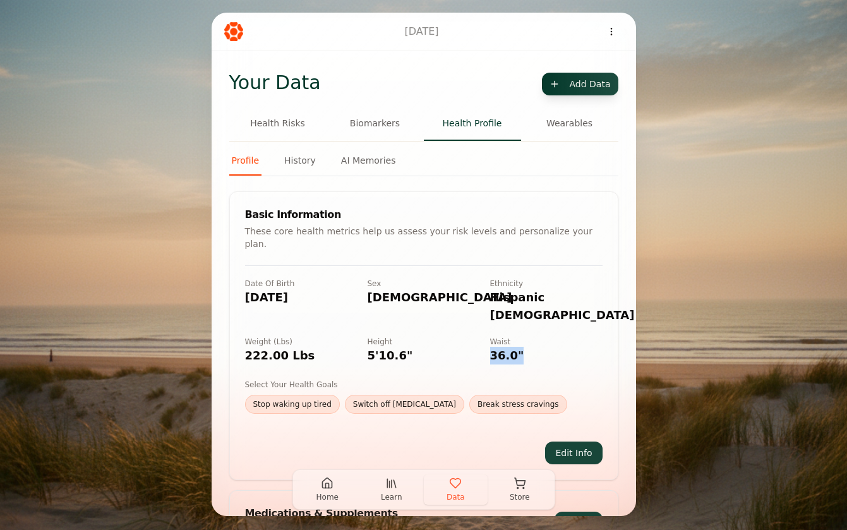
drag, startPoint x: 491, startPoint y: 326, endPoint x: 520, endPoint y: 325, distance: 29.7
click at [520, 347] on div "36.0"" at bounding box center [546, 356] width 112 height 18
drag, startPoint x: 508, startPoint y: 326, endPoint x: 499, endPoint y: 326, distance: 8.8
click at [507, 347] on div "36.0"" at bounding box center [546, 356] width 112 height 18
drag, startPoint x: 491, startPoint y: 325, endPoint x: 519, endPoint y: 325, distance: 27.8
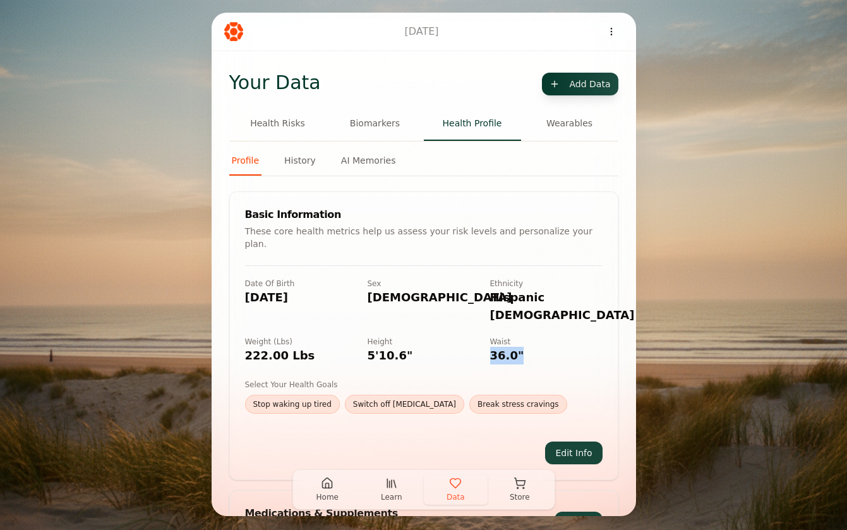
click at [519, 347] on div "36.0"" at bounding box center [546, 356] width 112 height 18
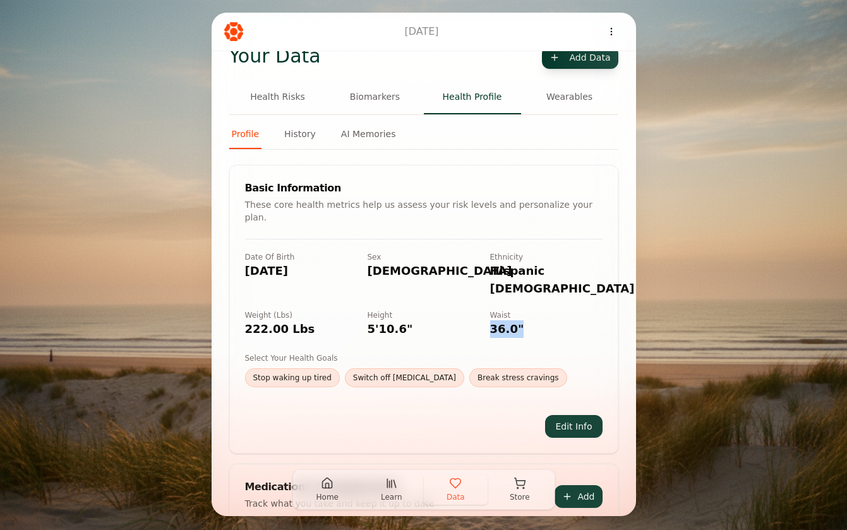
scroll to position [27, 0]
click at [376, 95] on button "Biomarkers" at bounding box center [374, 97] width 97 height 34
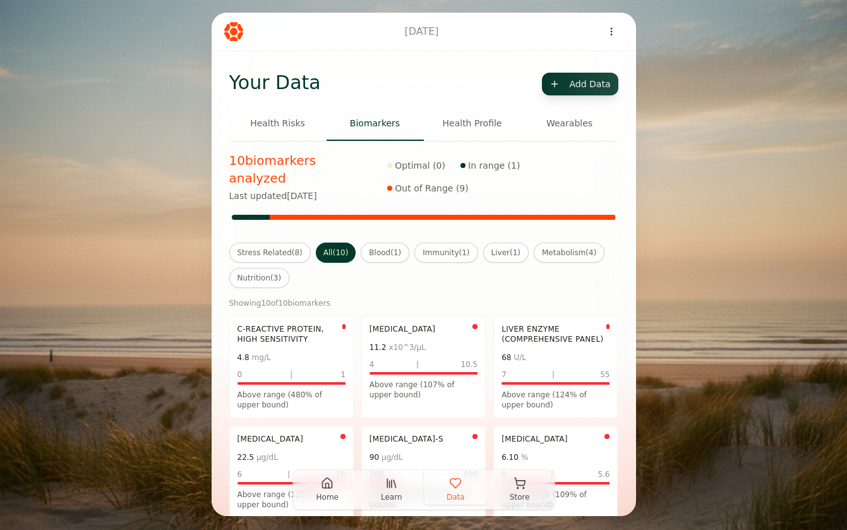
click at [289, 126] on button "Health Risks" at bounding box center [277, 124] width 97 height 34
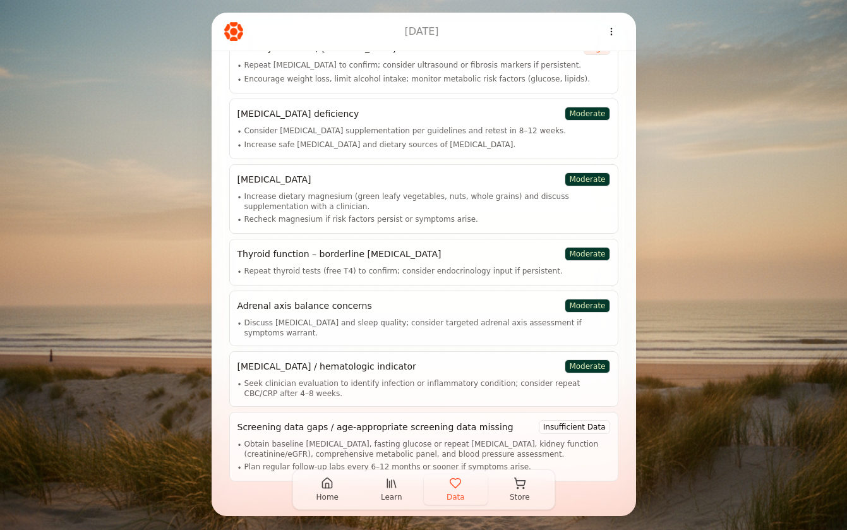
scroll to position [299, 0]
click at [391, 486] on icon "button" at bounding box center [391, 483] width 13 height 13
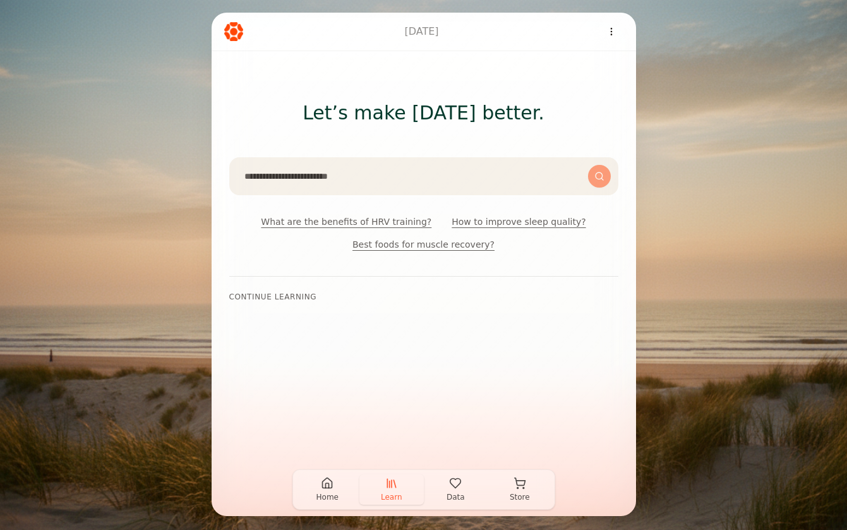
click at [330, 487] on icon "button" at bounding box center [327, 483] width 9 height 10
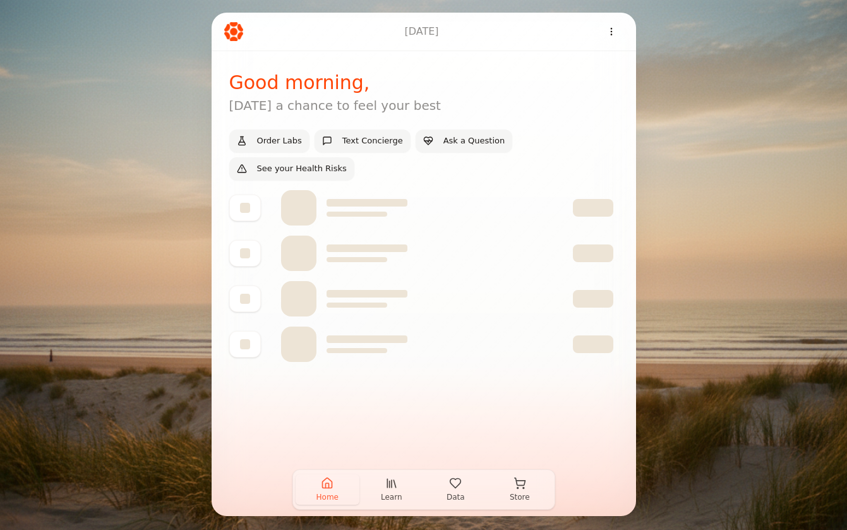
click at [385, 489] on icon "button" at bounding box center [391, 483] width 13 height 13
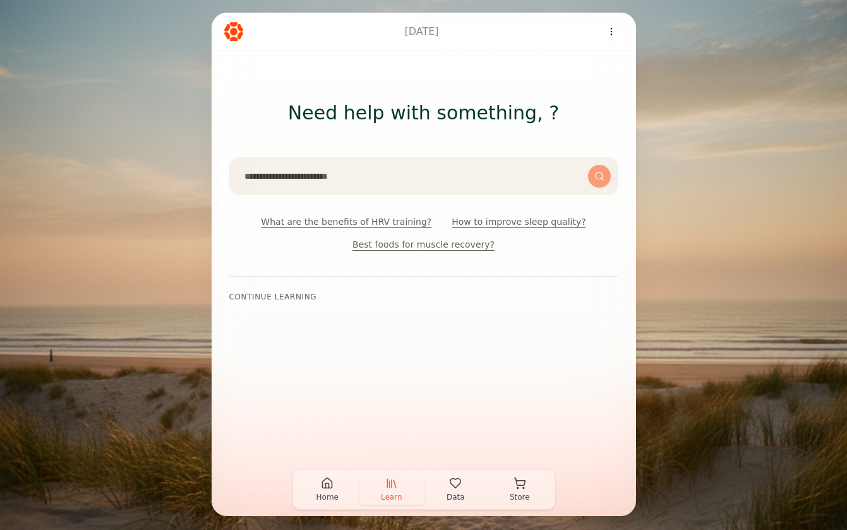
click at [454, 485] on icon "button" at bounding box center [455, 483] width 13 height 13
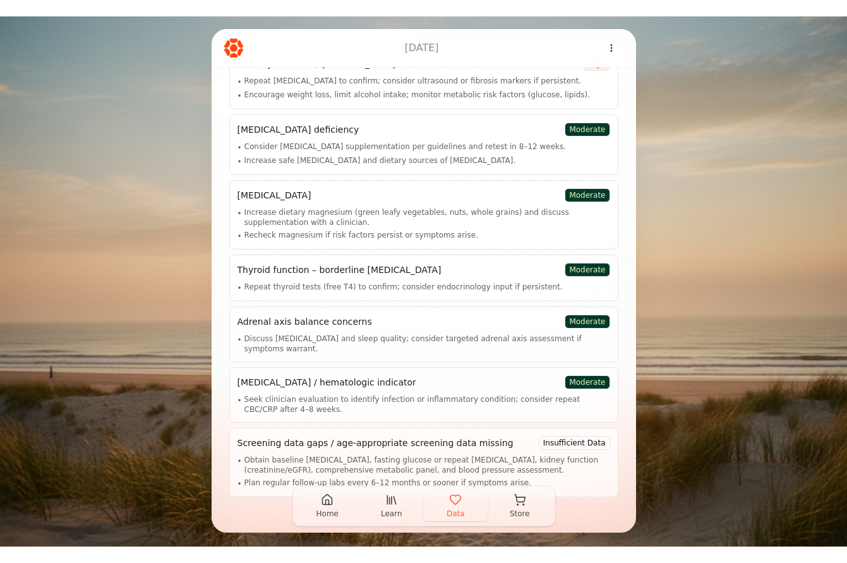
scroll to position [268, 0]
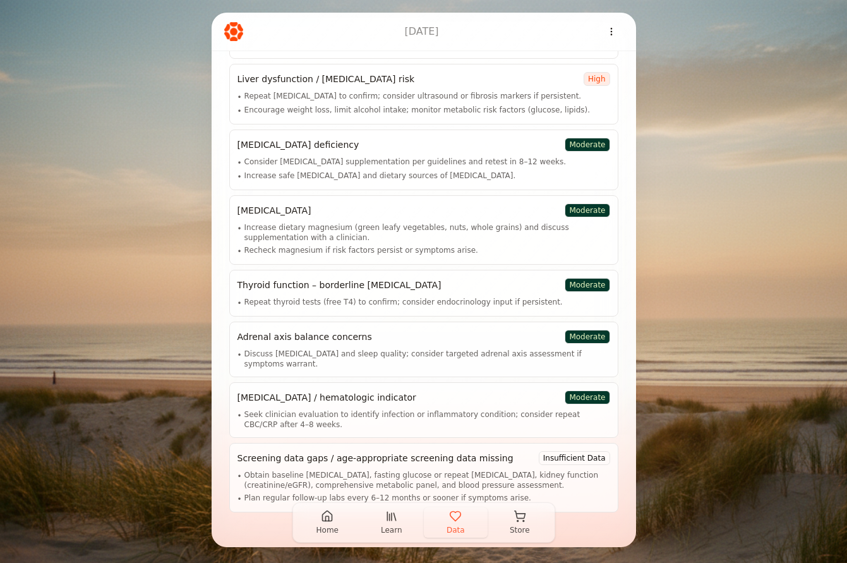
click at [326, 518] on icon "button" at bounding box center [327, 515] width 13 height 13
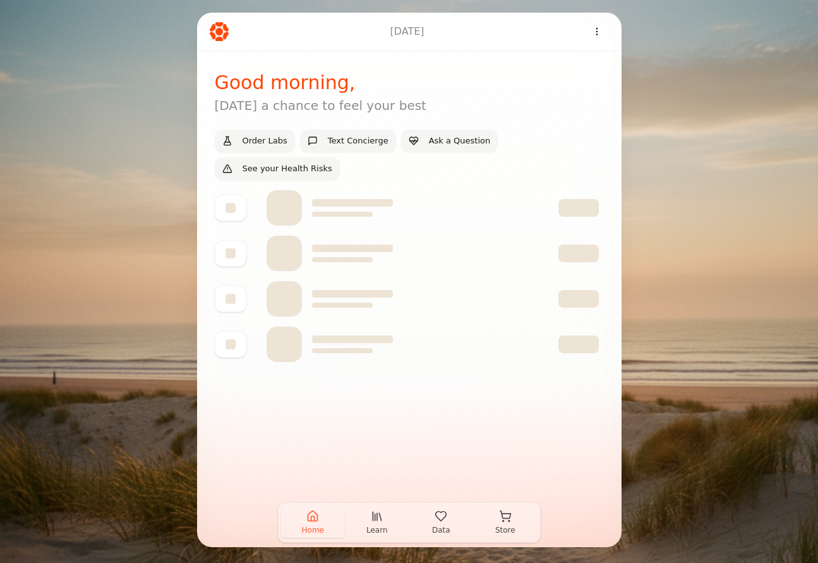
click at [372, 517] on icon "button" at bounding box center [372, 515] width 0 height 8
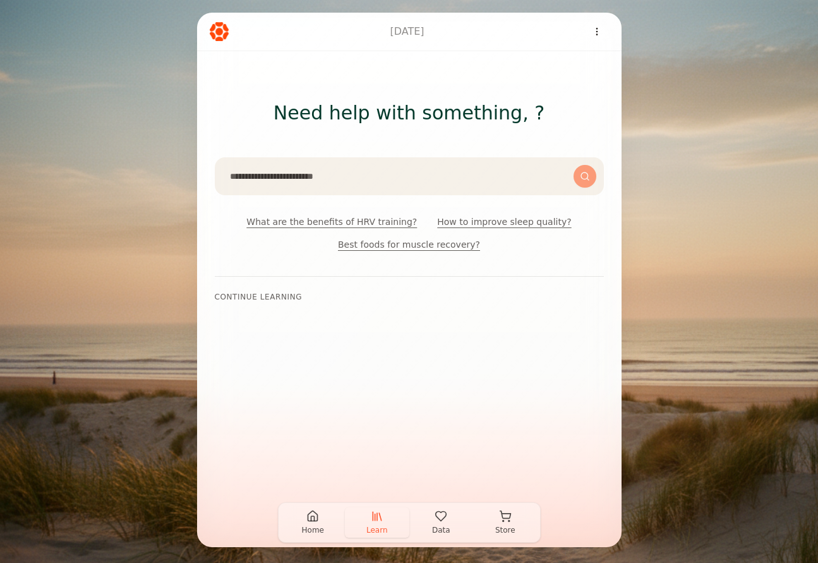
click at [436, 521] on icon "button" at bounding box center [440, 515] width 13 height 13
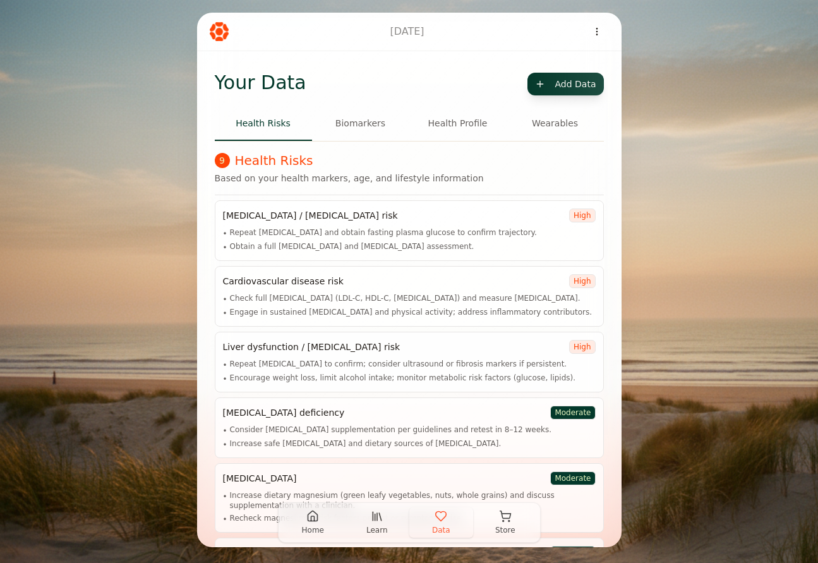
click at [356, 135] on button "Biomarkers" at bounding box center [360, 124] width 97 height 34
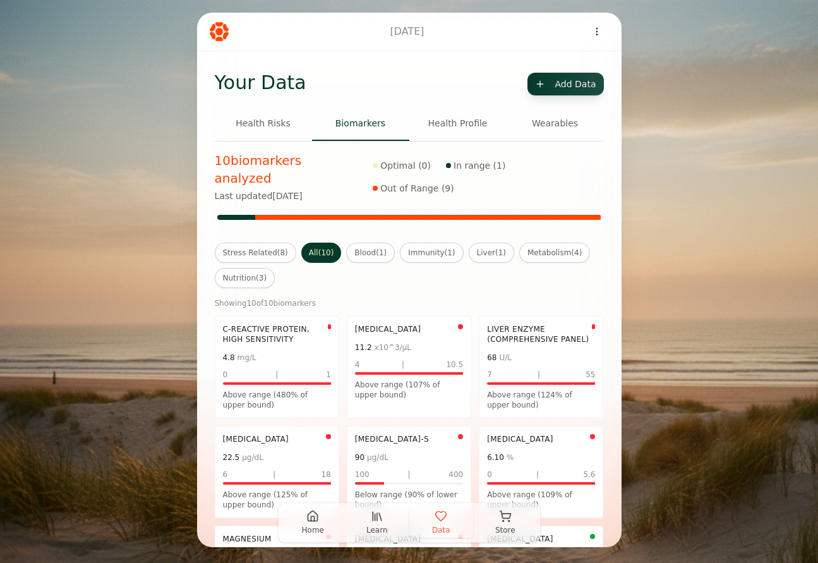
click at [455, 121] on button "Health Profile" at bounding box center [457, 124] width 97 height 34
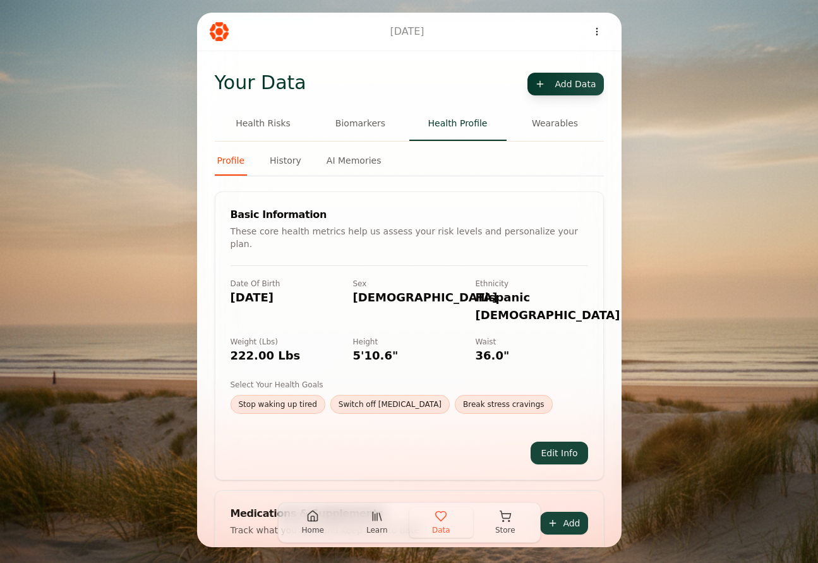
click at [544, 124] on button "Wearables" at bounding box center [554, 124] width 97 height 34
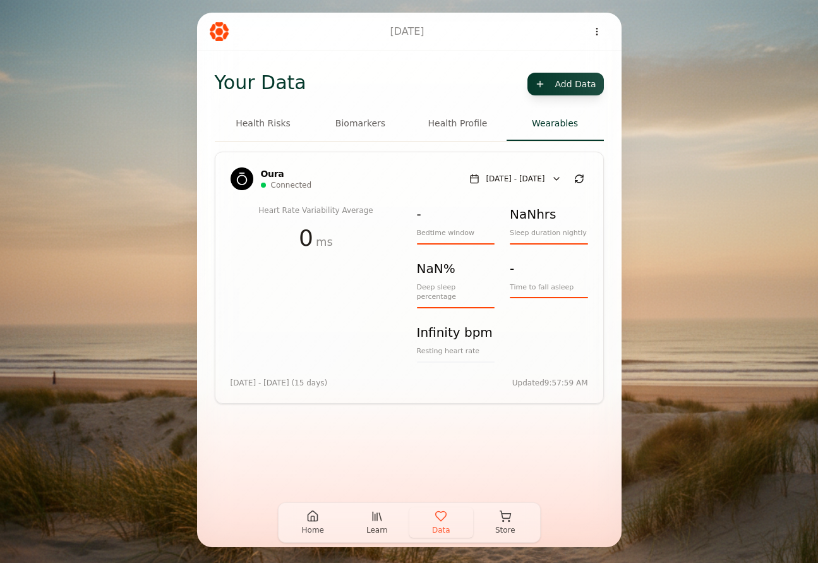
click at [501, 519] on icon "button" at bounding box center [505, 515] width 13 height 13
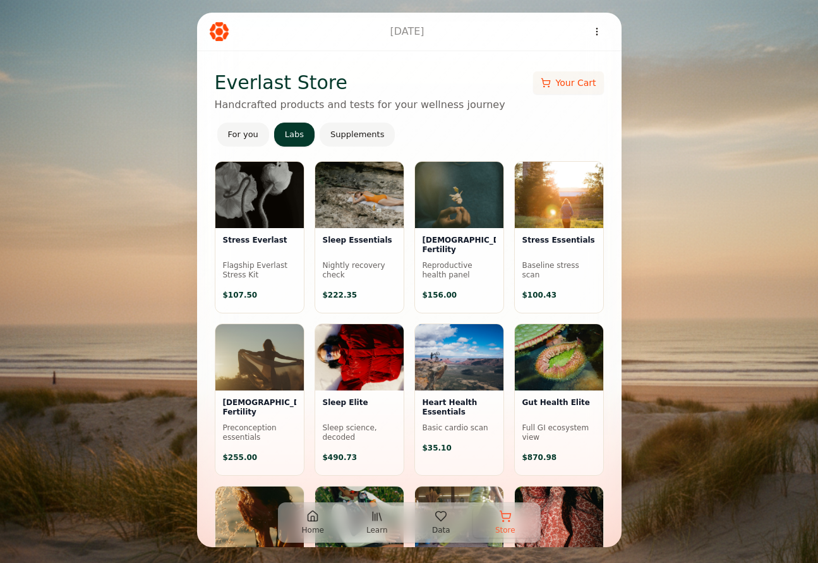
click at [243, 136] on button "For you" at bounding box center [243, 134] width 52 height 24
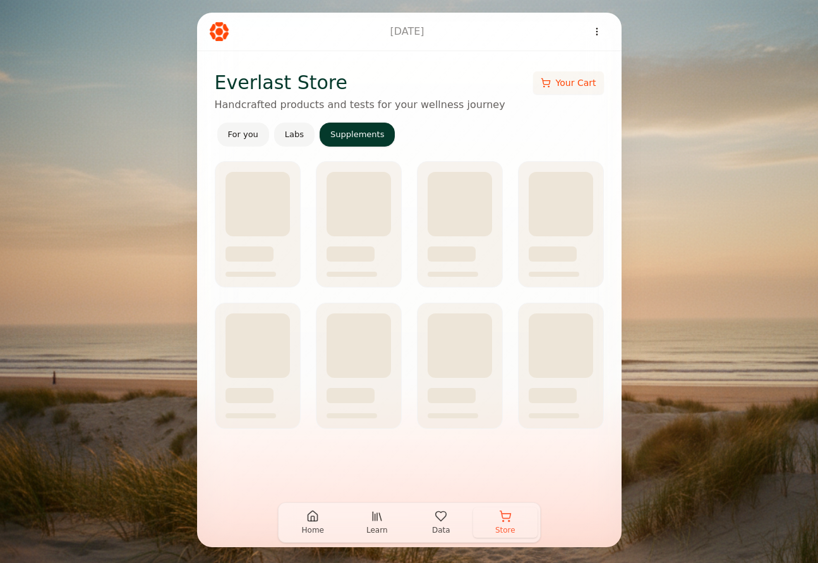
click at [367, 138] on button "Supplements" at bounding box center [356, 134] width 75 height 24
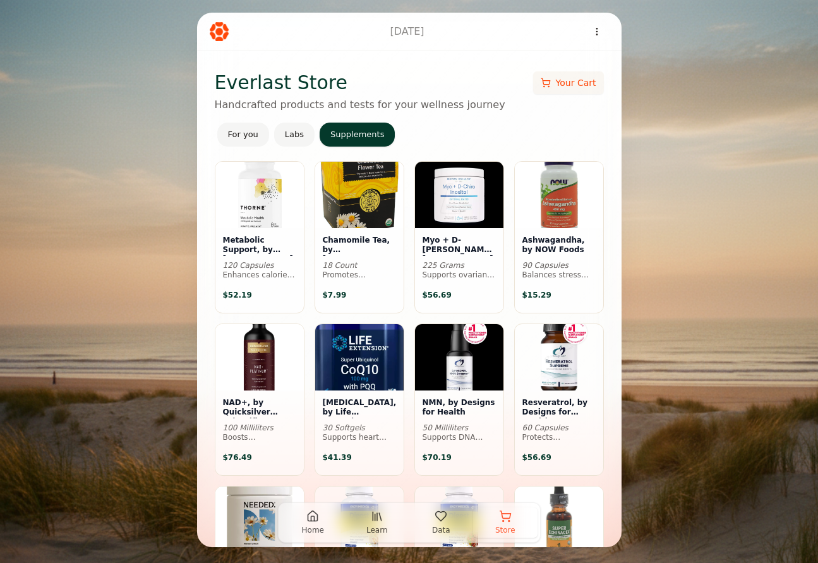
click at [241, 131] on button "For you" at bounding box center [243, 134] width 52 height 24
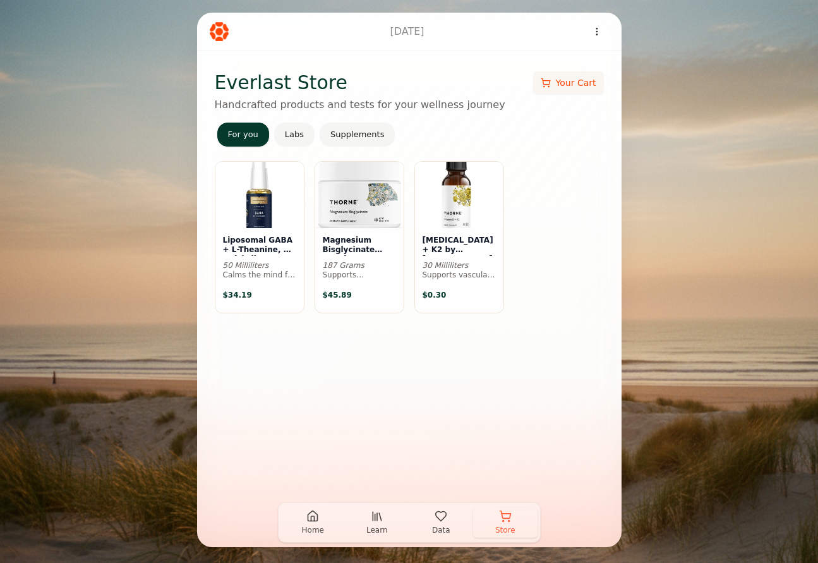
click at [319, 514] on button "Home" at bounding box center [313, 522] width 64 height 30
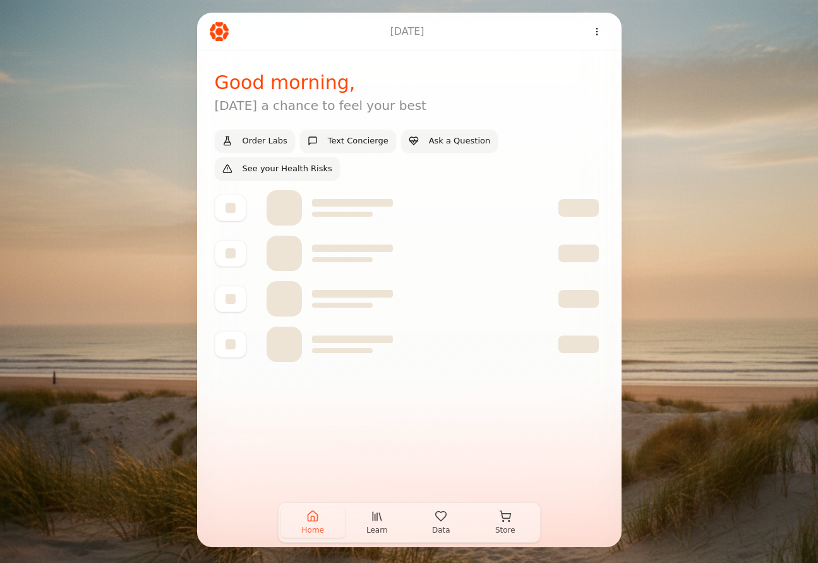
click at [593, 27] on html "[DATE] Good morning , [DATE] a chance to feel your best Order Labs Text Concier…" at bounding box center [409, 281] width 818 height 563
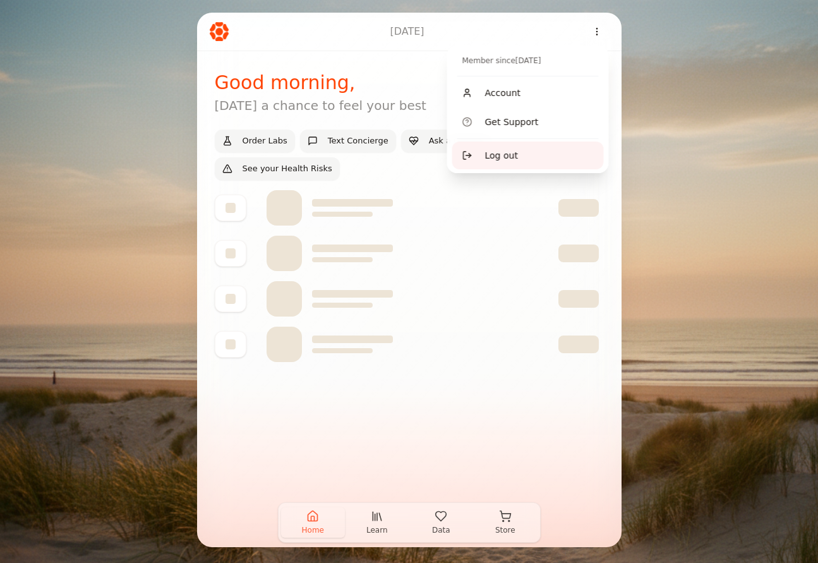
click at [504, 155] on span "Log out" at bounding box center [501, 155] width 33 height 13
